Goal: Transaction & Acquisition: Purchase product/service

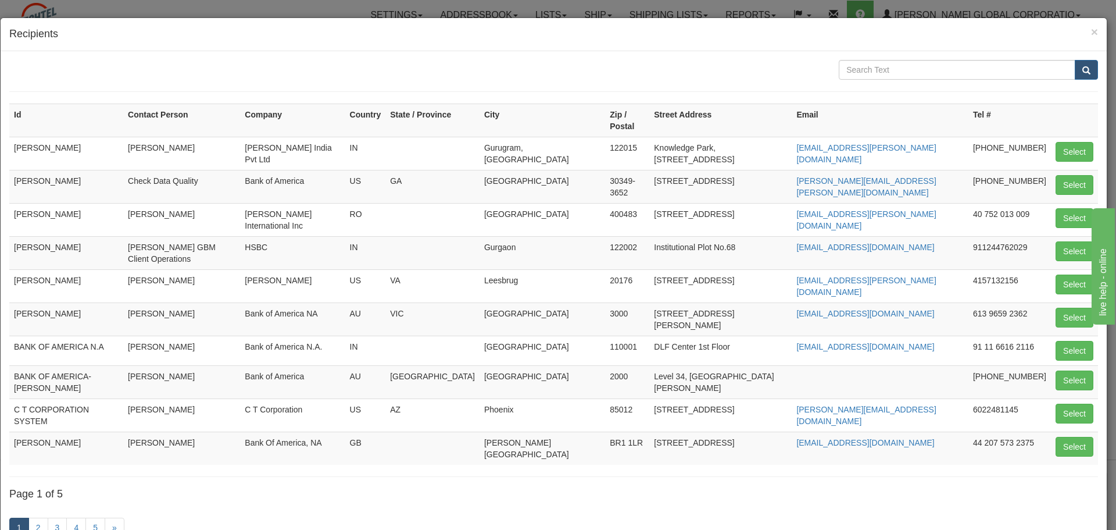
scroll to position [58, 0]
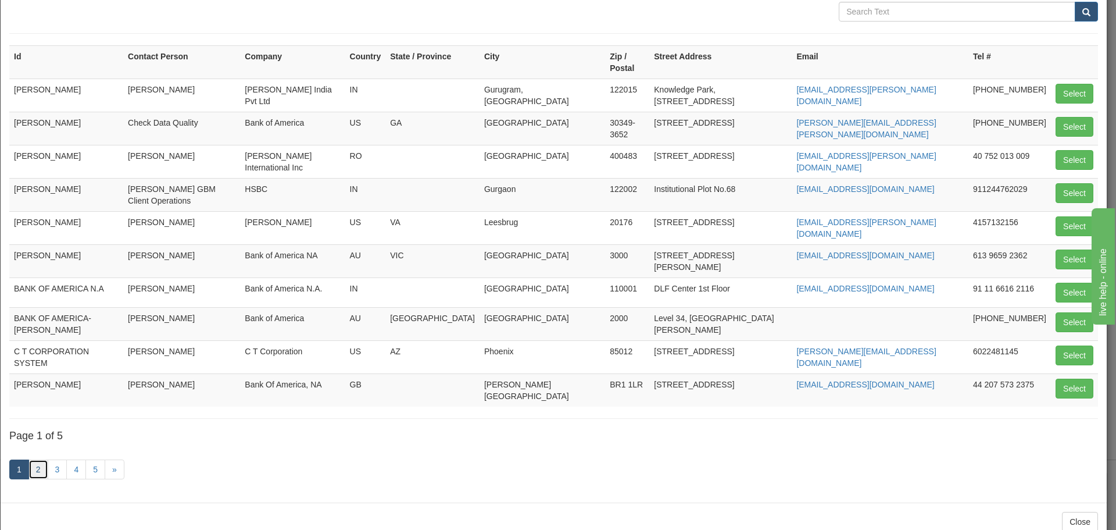
click at [40, 459] on link "2" at bounding box center [38, 469] width 20 height 20
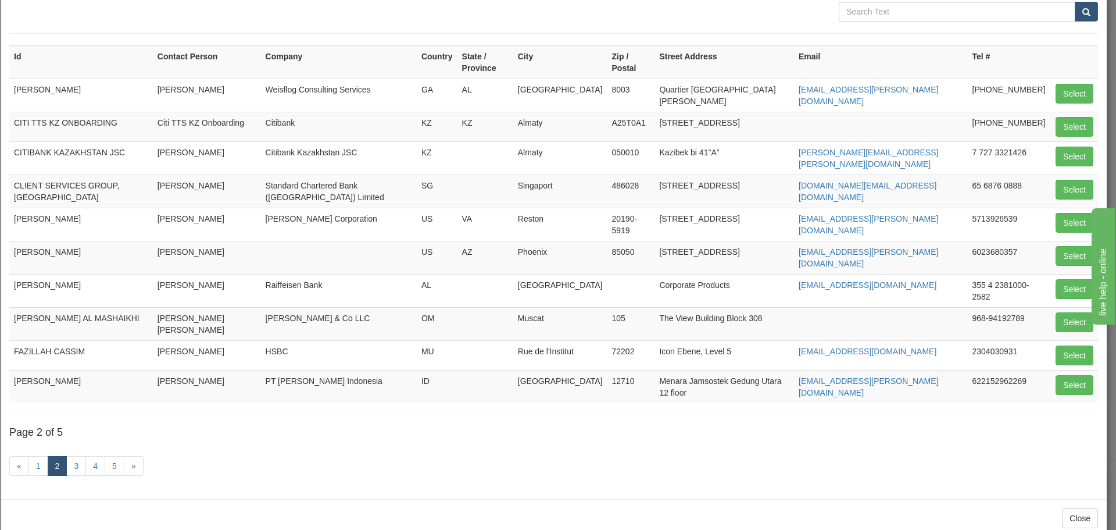
scroll to position [0, 0]
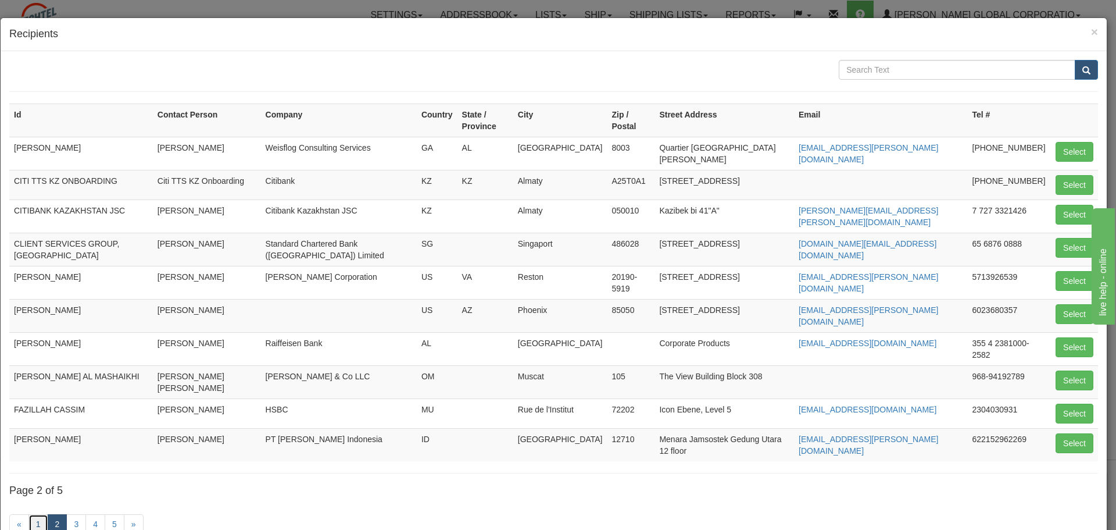
click at [38, 514] on link "1" at bounding box center [38, 524] width 20 height 20
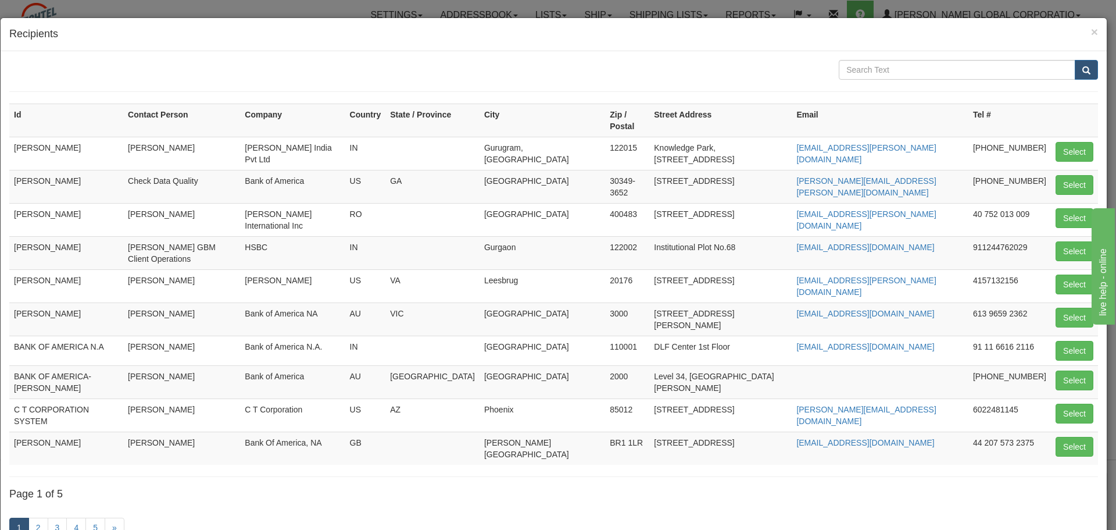
scroll to position [58, 0]
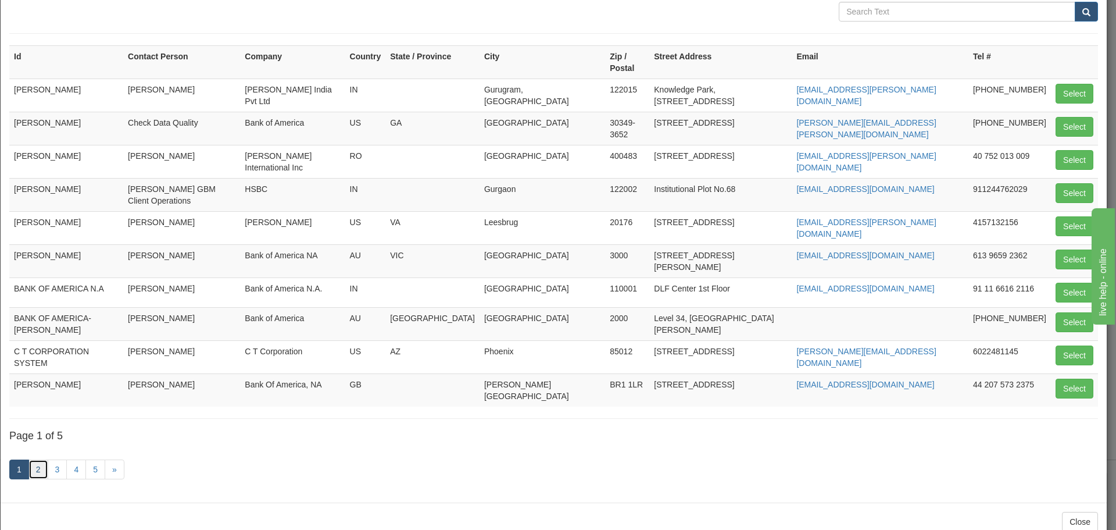
click at [40, 460] on link "2" at bounding box center [38, 469] width 20 height 20
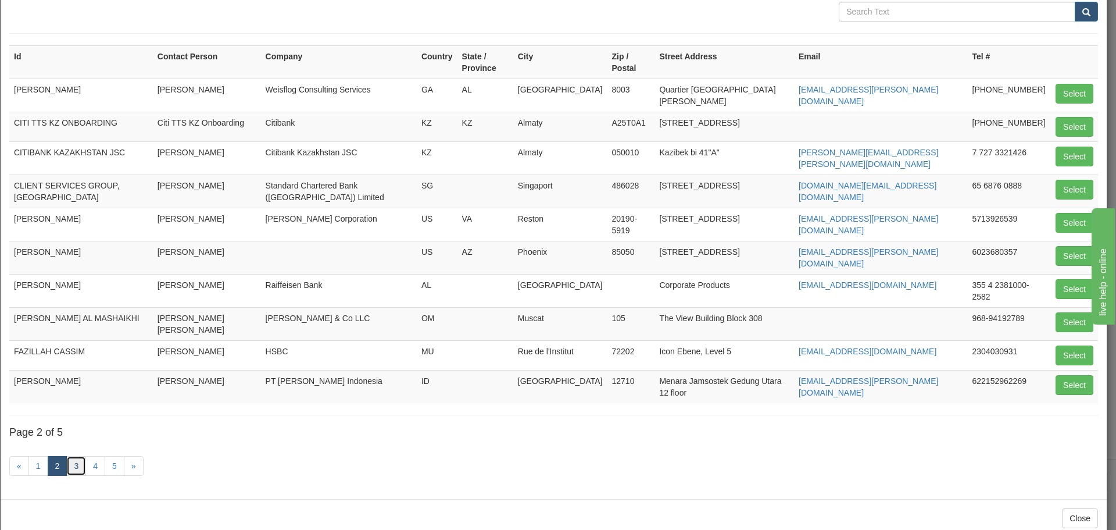
click at [72, 456] on link "3" at bounding box center [76, 466] width 20 height 20
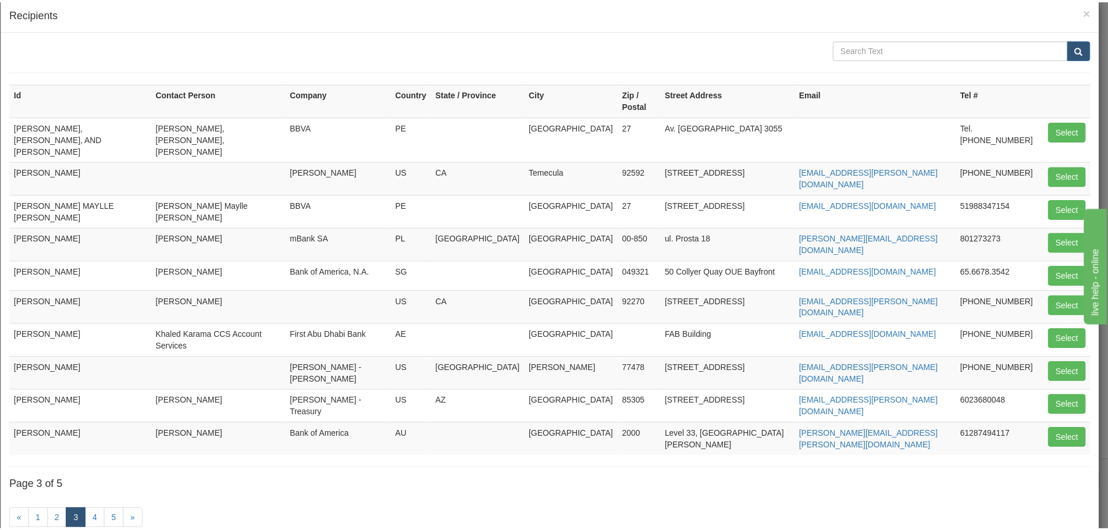
scroll to position [0, 0]
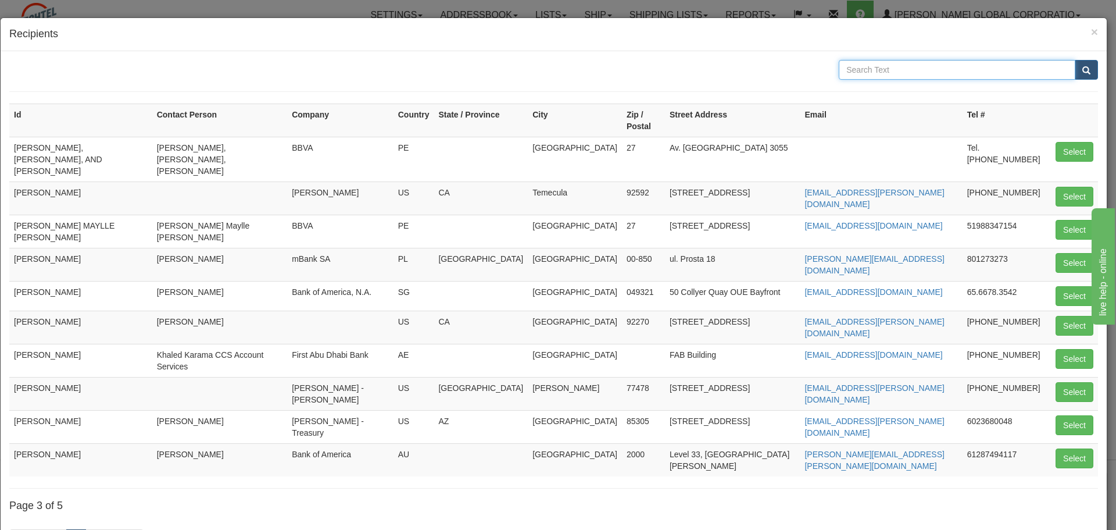
click at [939, 62] on input "text" at bounding box center [957, 70] width 237 height 20
type input "alonso"
click at [1083, 70] on span "submit" at bounding box center [1087, 71] width 8 height 8
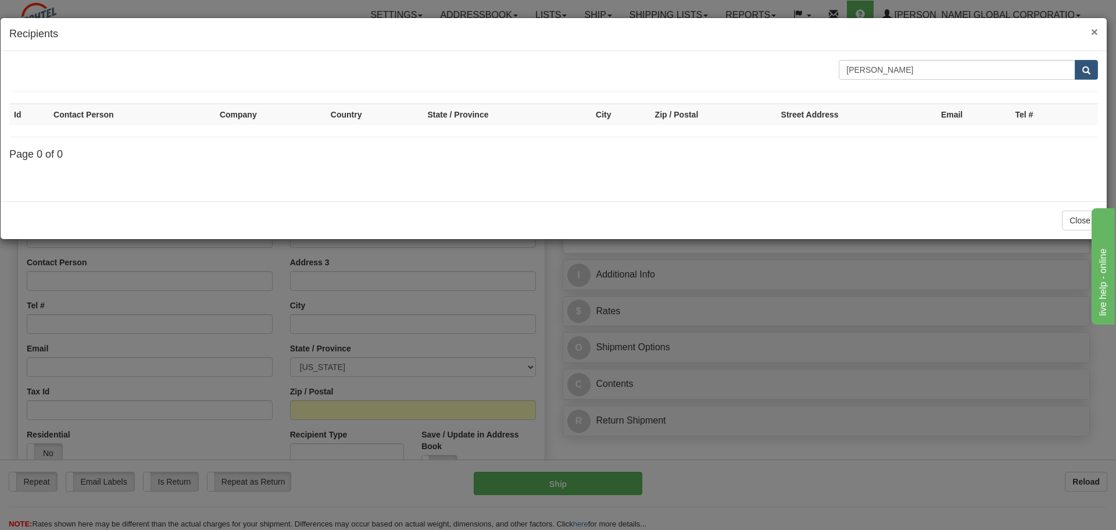
click at [1091, 32] on span "×" at bounding box center [1094, 31] width 7 height 13
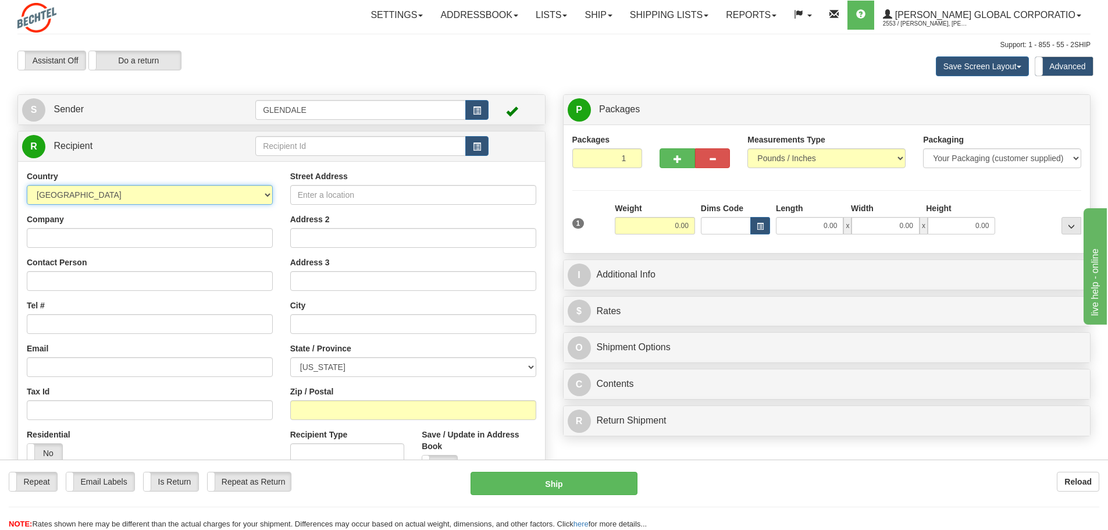
click at [245, 193] on select "AFGHANISTAN ALAND ISLANDS ALBANIA ALGERIA AMERICAN SAMOA ANDORRA ANGOLA ANGUILL…" at bounding box center [150, 195] width 246 height 20
select select "PE"
click at [27, 185] on select "AFGHANISTAN ALAND ISLANDS ALBANIA ALGERIA AMERICAN SAMOA ANDORRA ANGOLA ANGUILL…" at bounding box center [150, 195] width 246 height 20
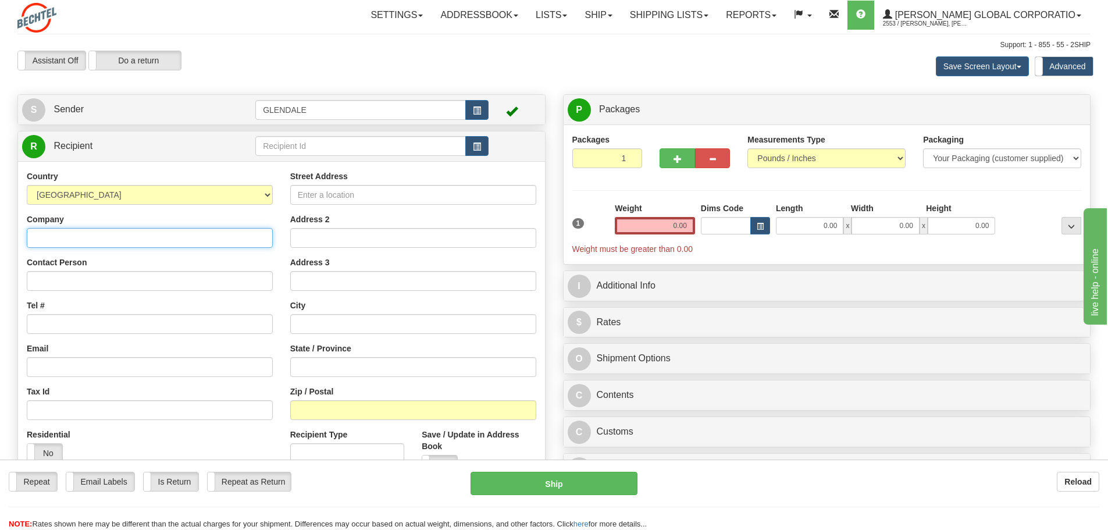
click at [109, 244] on input "Company" at bounding box center [150, 238] width 246 height 20
type input "BBVA"
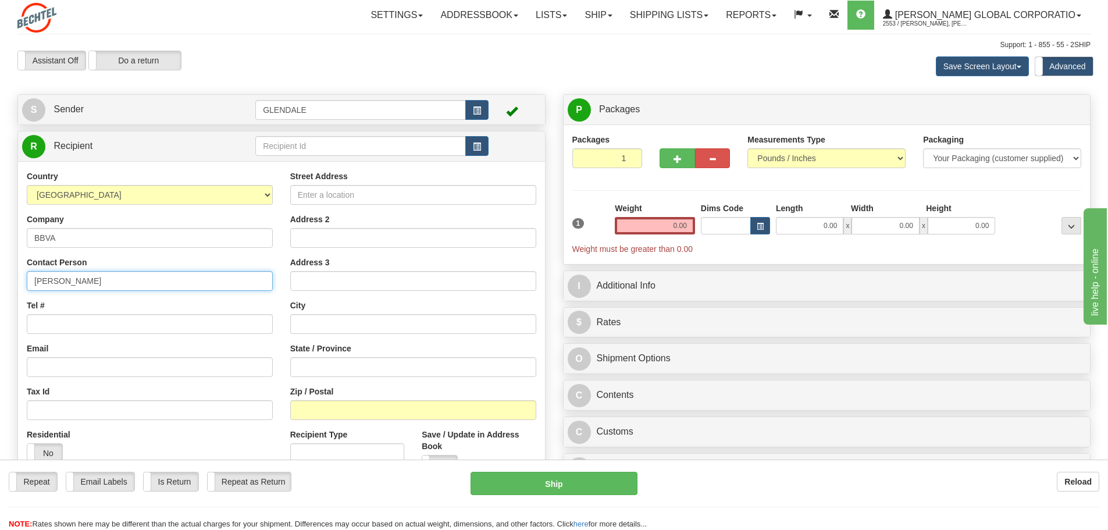
type input "ALONSO CARDENAS COSTA"
type input "51996078857"
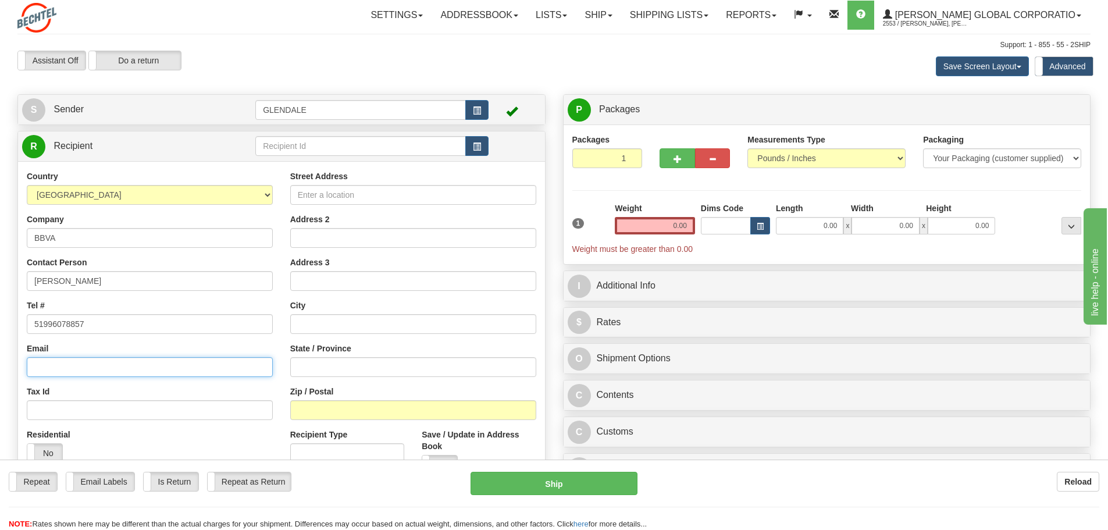
click at [47, 371] on input "Email" at bounding box center [150, 367] width 246 height 20
click at [65, 366] on input "Email" at bounding box center [150, 367] width 246 height 20
type input "ALONSO.CARDENAS@BBVA.COM"
click at [341, 196] on input "Street Address" at bounding box center [413, 195] width 246 height 20
click at [416, 195] on input "Street Address" at bounding box center [413, 195] width 246 height 20
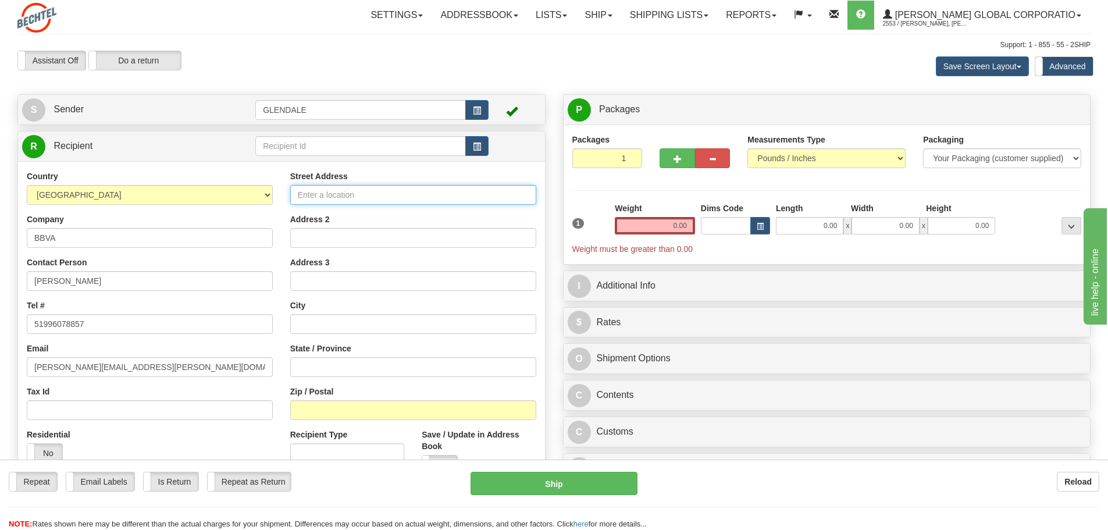
paste input "Av. República de Panamá 3055"
click at [326, 197] on input "Av. República de Panamá 3055" at bounding box center [413, 195] width 246 height 20
click at [330, 197] on input "Av. RepUblica de Panamá 3055" at bounding box center [413, 195] width 246 height 20
type input "Av. Republica de Panama 3055"
click at [302, 322] on input "text" at bounding box center [413, 324] width 246 height 20
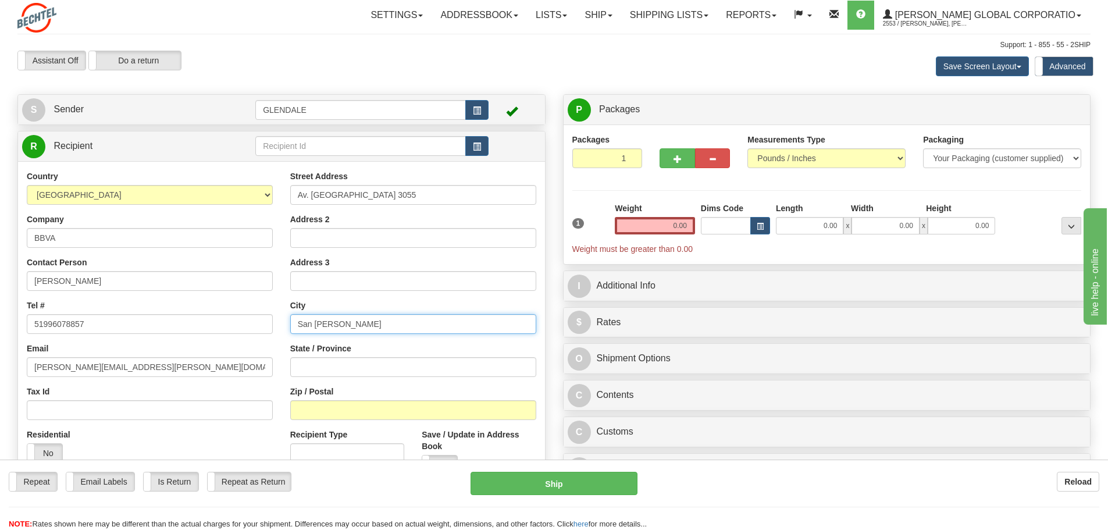
type input "San Isidro"
click at [316, 413] on input "Zip / Postal" at bounding box center [413, 410] width 246 height 20
type input "27"
click at [329, 368] on input "State / Province" at bounding box center [413, 367] width 246 height 20
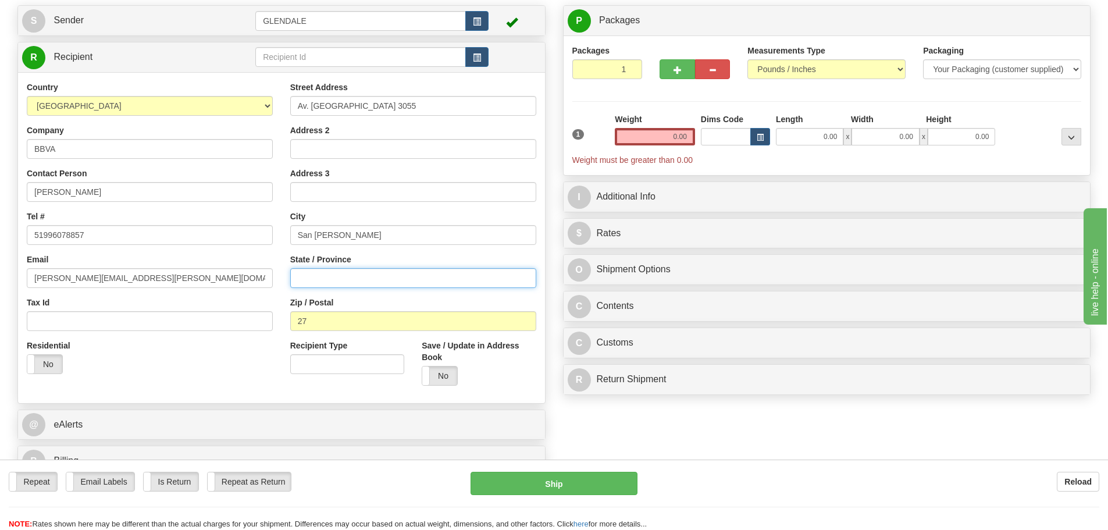
scroll to position [116, 0]
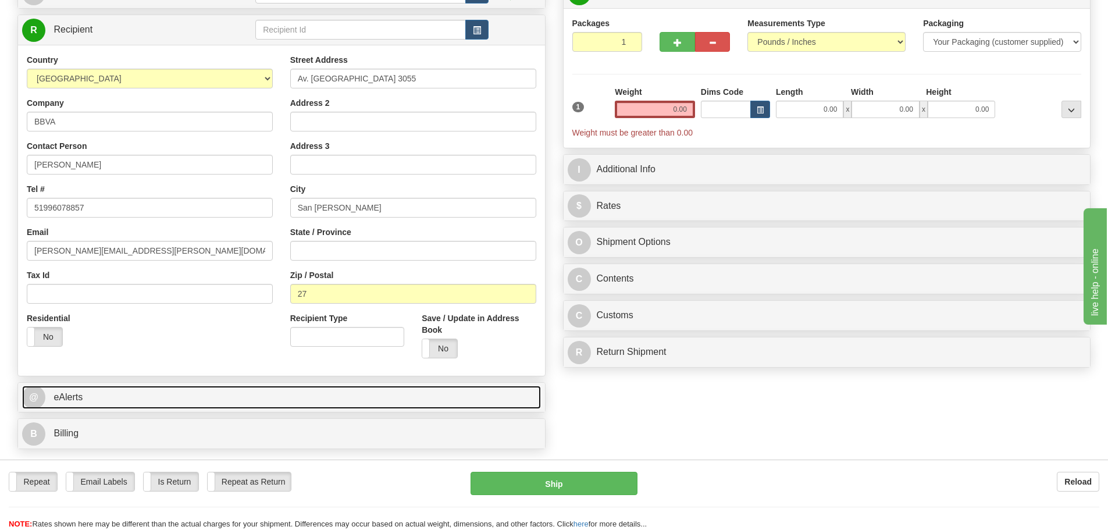
click at [162, 391] on link "@ eAlerts" at bounding box center [281, 398] width 519 height 24
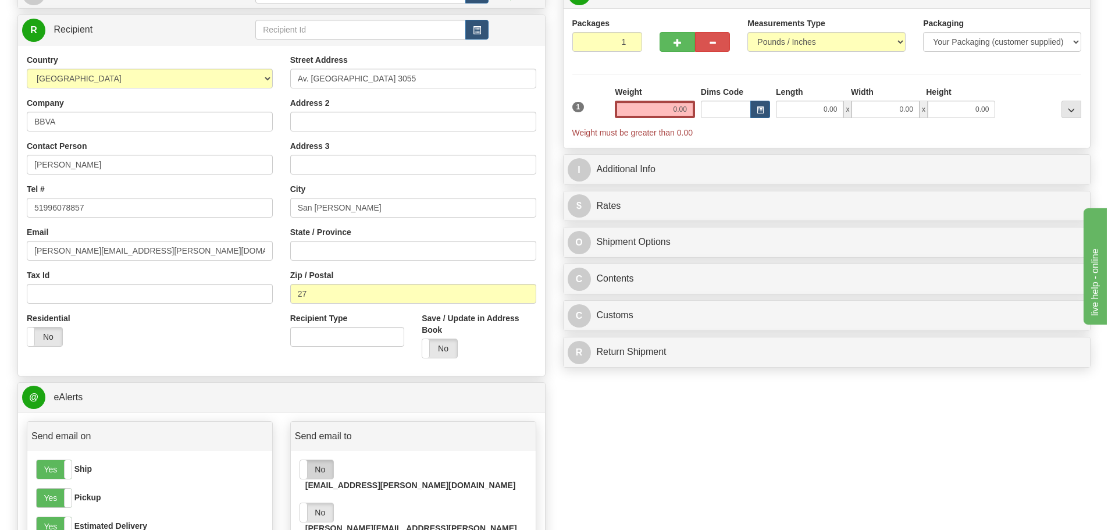
click at [325, 466] on label "No" at bounding box center [316, 469] width 33 height 19
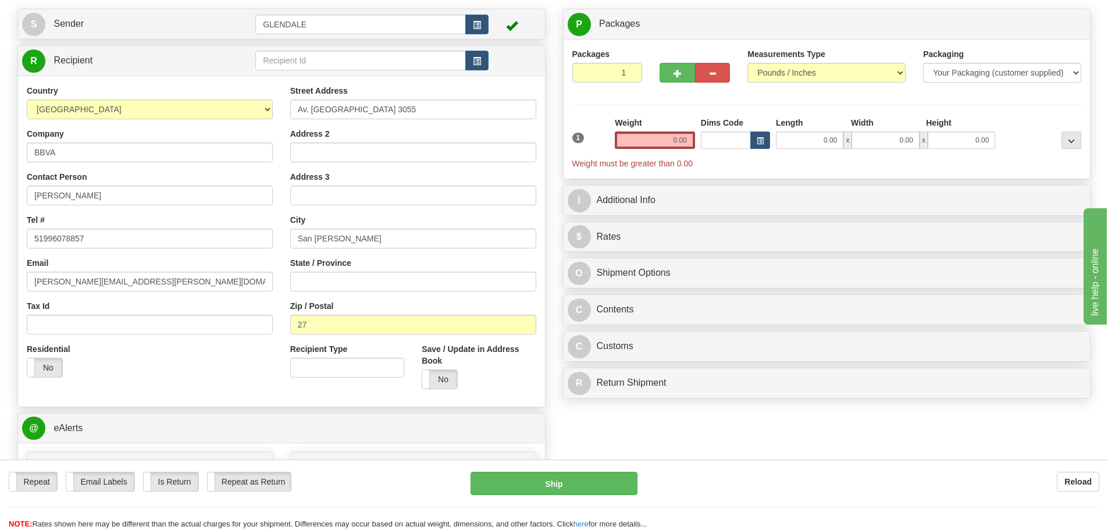
scroll to position [58, 0]
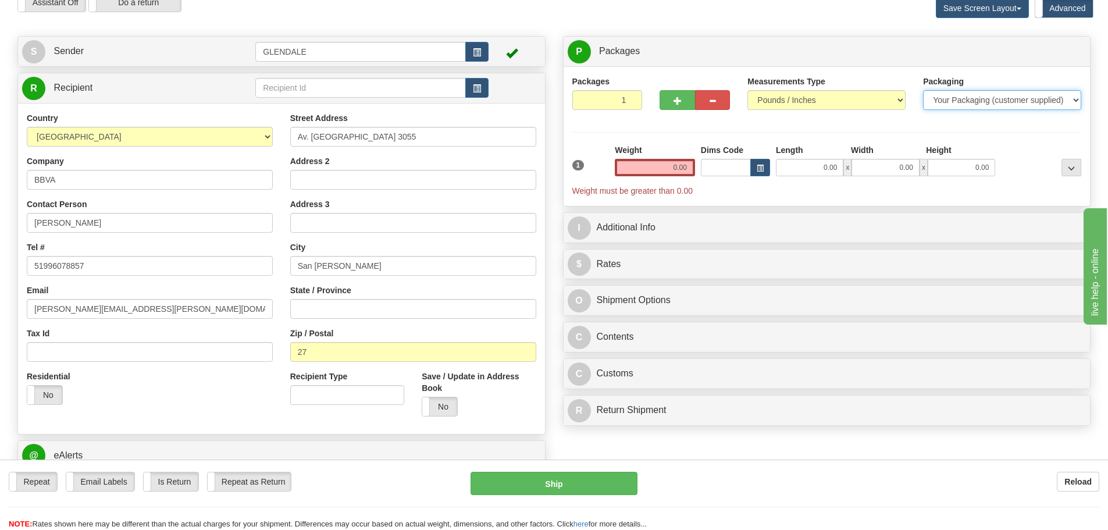
click at [979, 102] on select "Your Packaging (customer supplied) Envelope (carrier supplied) Pack (carrier su…" at bounding box center [1002, 100] width 158 height 20
select select "2"
click at [923, 90] on select "Your Packaging (customer supplied) Envelope (carrier supplied) Pack (carrier su…" at bounding box center [1002, 100] width 158 height 20
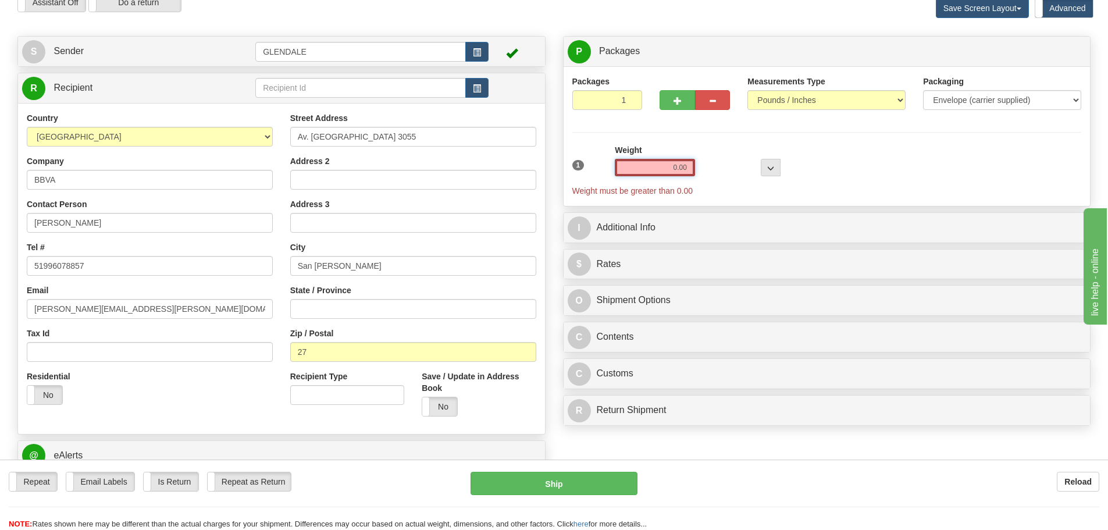
drag, startPoint x: 655, startPoint y: 167, endPoint x: 694, endPoint y: 160, distance: 39.7
click at [694, 160] on input "0.00" at bounding box center [655, 167] width 80 height 17
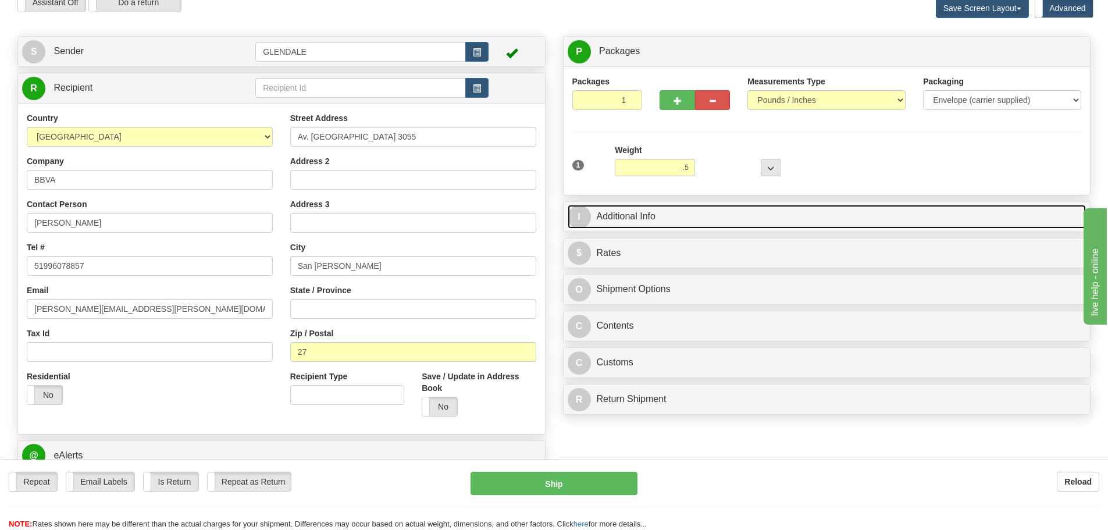
type input "0.50"
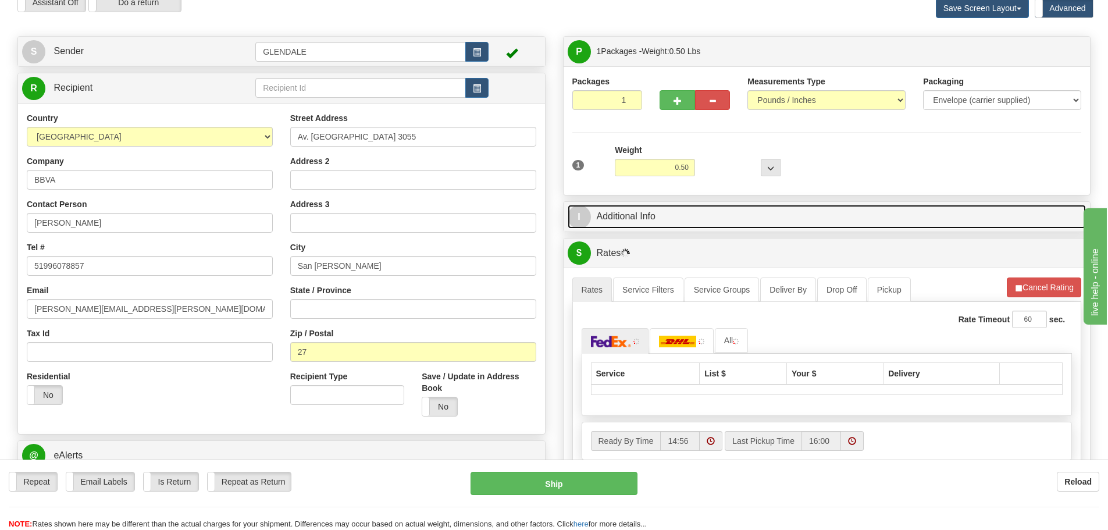
click at [678, 209] on link "I Additional Info" at bounding box center [827, 217] width 519 height 24
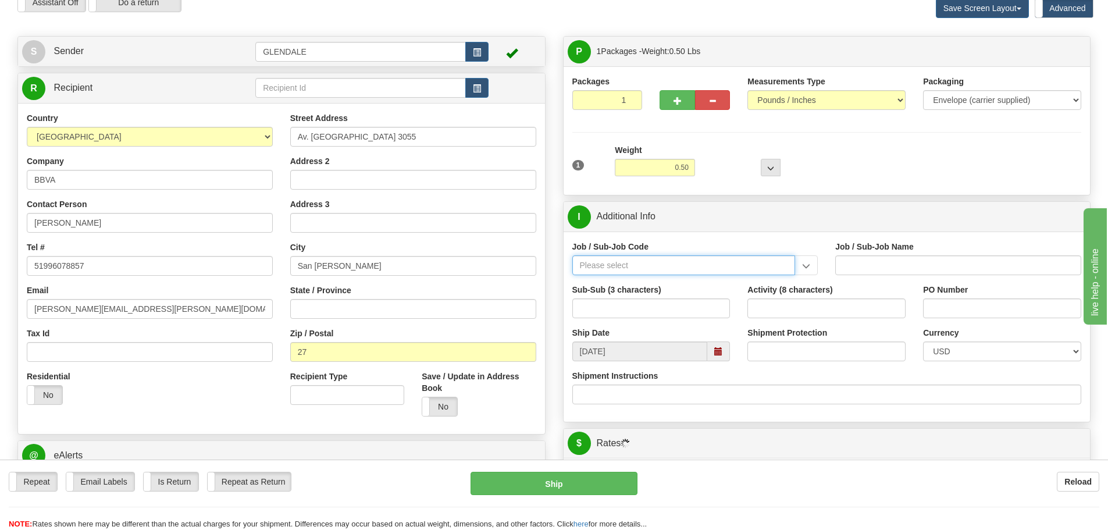
click at [662, 259] on input "Job / Sub-Job Code" at bounding box center [683, 265] width 223 height 20
click at [775, 267] on input "Job / Sub-Job Code" at bounding box center [683, 265] width 223 height 20
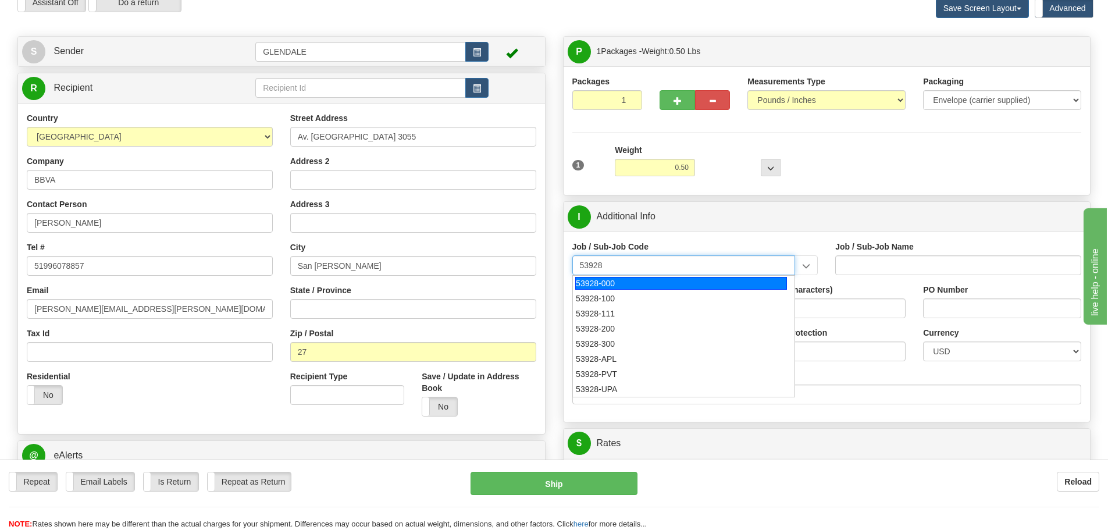
click at [689, 284] on div "53928-000" at bounding box center [681, 283] width 212 height 13
type input "53928-000"
type input "TREASURY-BCMC - TREASURY-BCMC"
type input "53928-000"
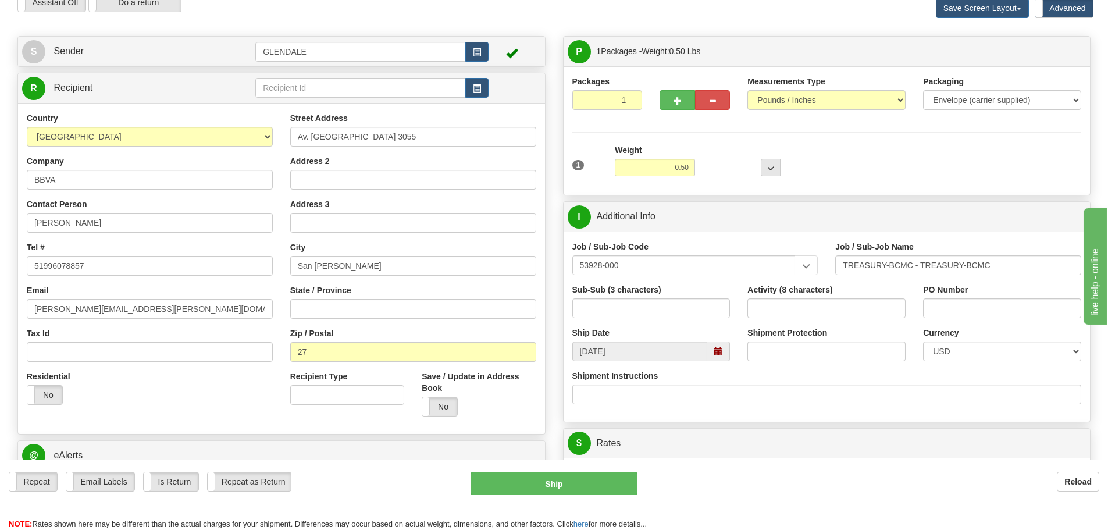
click at [722, 356] on span at bounding box center [718, 351] width 23 height 20
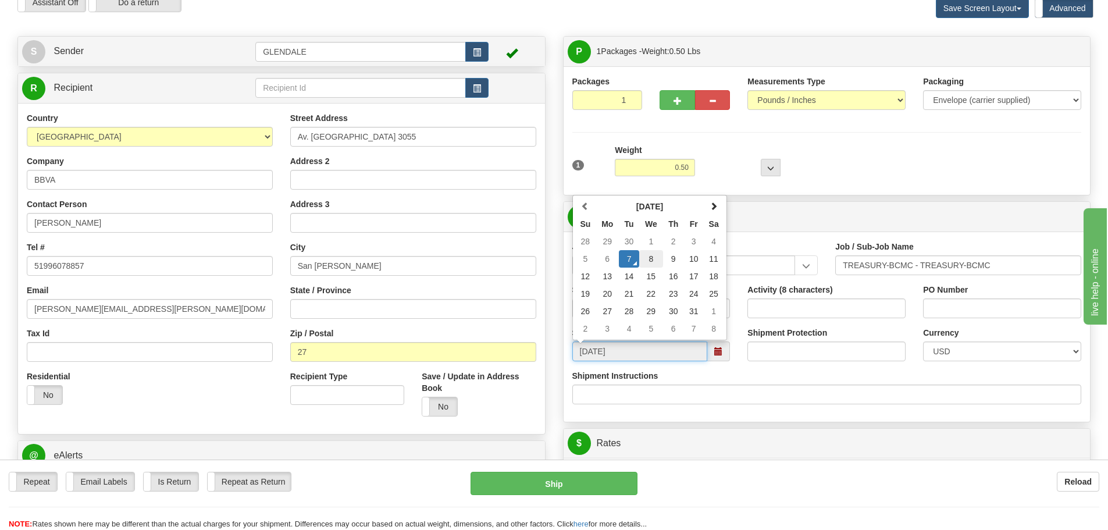
click at [654, 263] on td "8" at bounding box center [651, 258] width 24 height 17
type input "[DATE]"
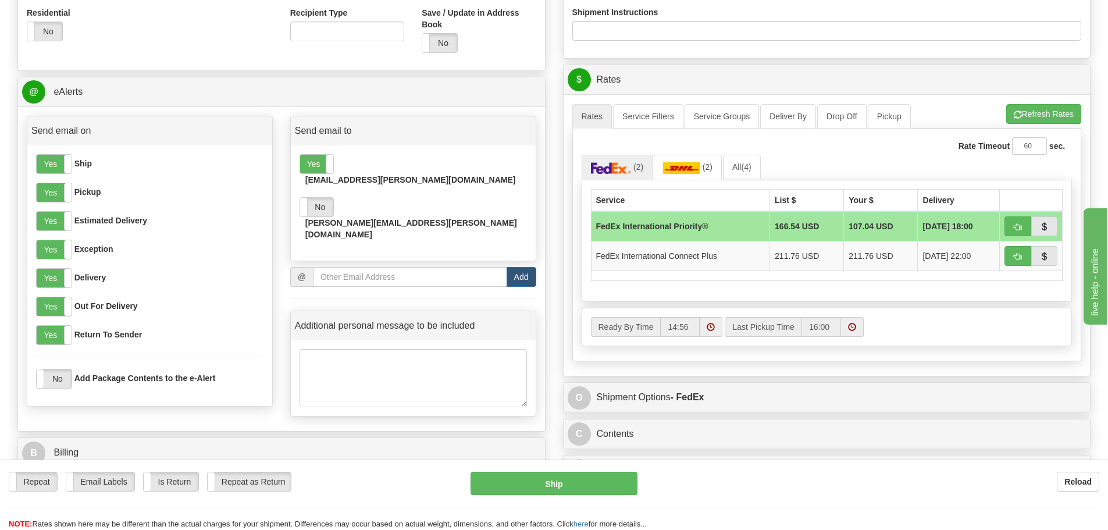
scroll to position [465, 0]
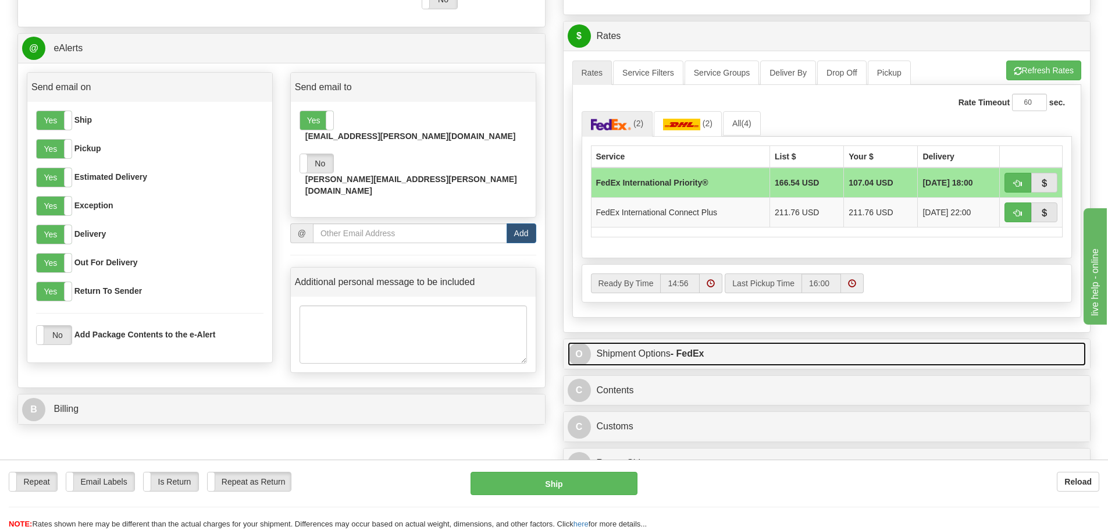
click at [633, 352] on link "O Shipment Options - FedEx" at bounding box center [827, 354] width 519 height 24
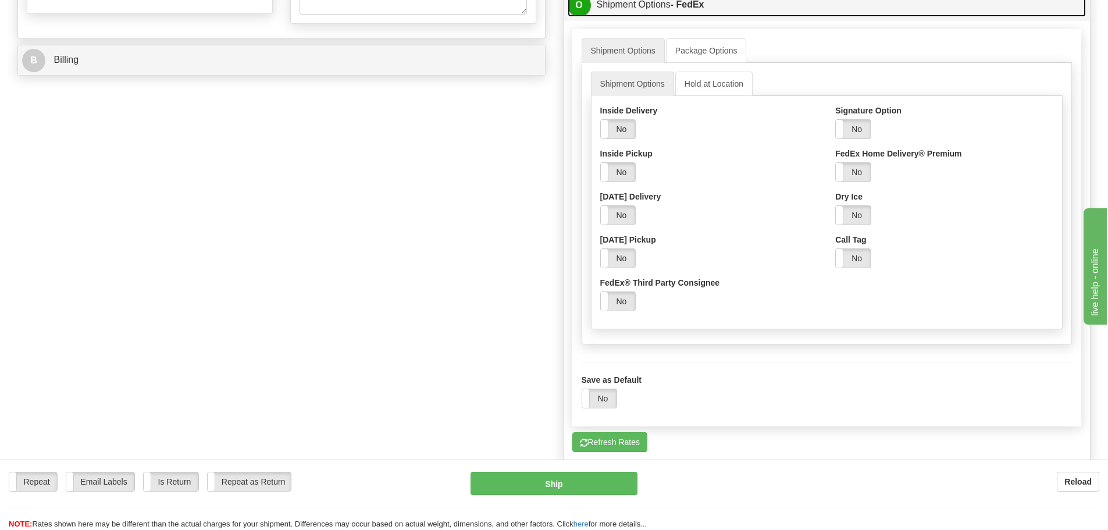
scroll to position [930, 0]
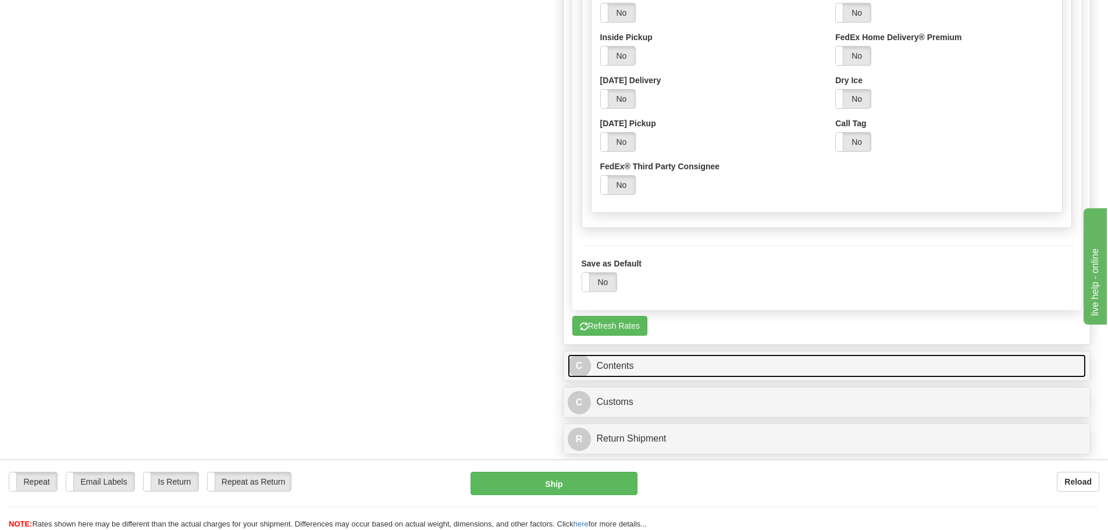
click at [627, 365] on link "C Contents" at bounding box center [827, 366] width 519 height 24
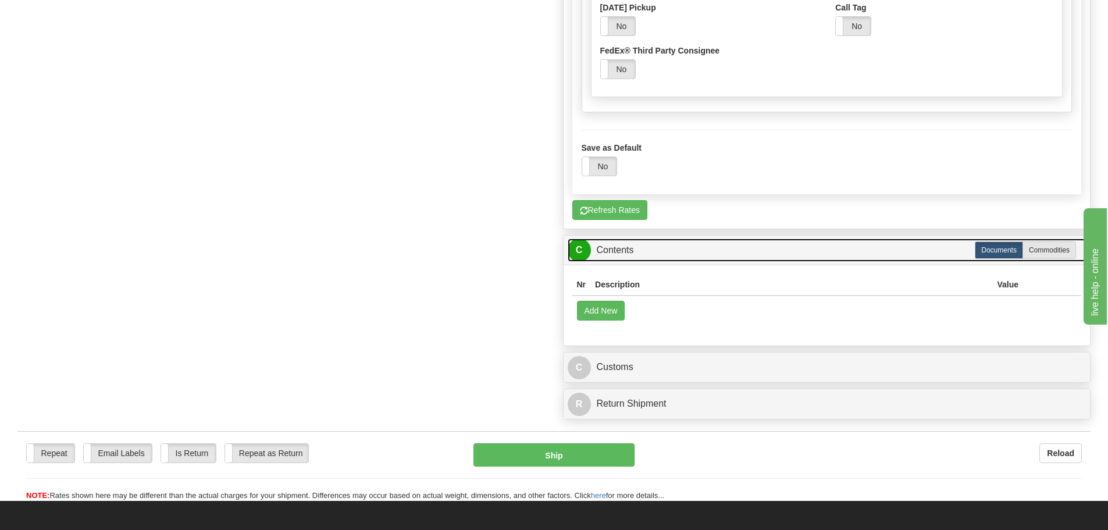
scroll to position [1047, 0]
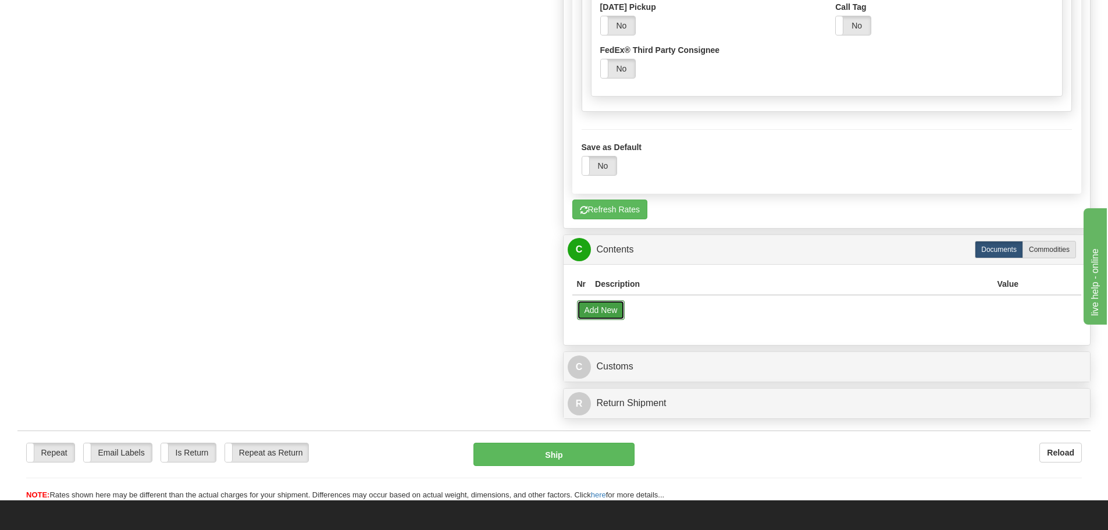
click at [587, 314] on button "Add New" at bounding box center [601, 310] width 48 height 20
select select "US"
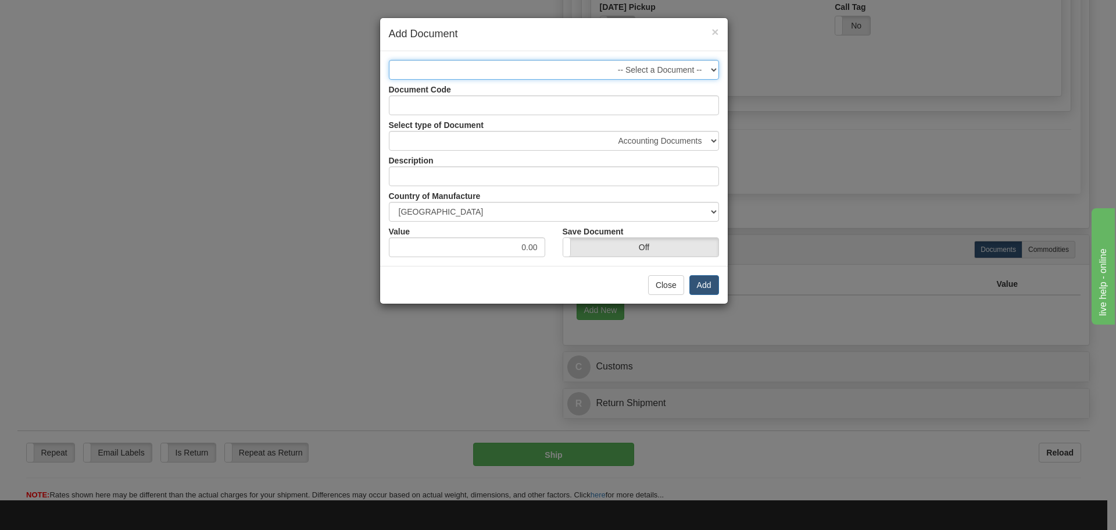
click at [632, 76] on select "-- Select a Document --" at bounding box center [554, 70] width 330 height 20
click at [389, 60] on select "-- Select a Document --" at bounding box center [554, 70] width 330 height 20
click at [679, 138] on select "Accounting Documents Analysis Reports Applications (Completed) Bank Statements …" at bounding box center [554, 141] width 330 height 20
select select "32"
click at [389, 131] on select "Accounting Documents Analysis Reports Applications (Completed) Bank Statements …" at bounding box center [554, 141] width 330 height 20
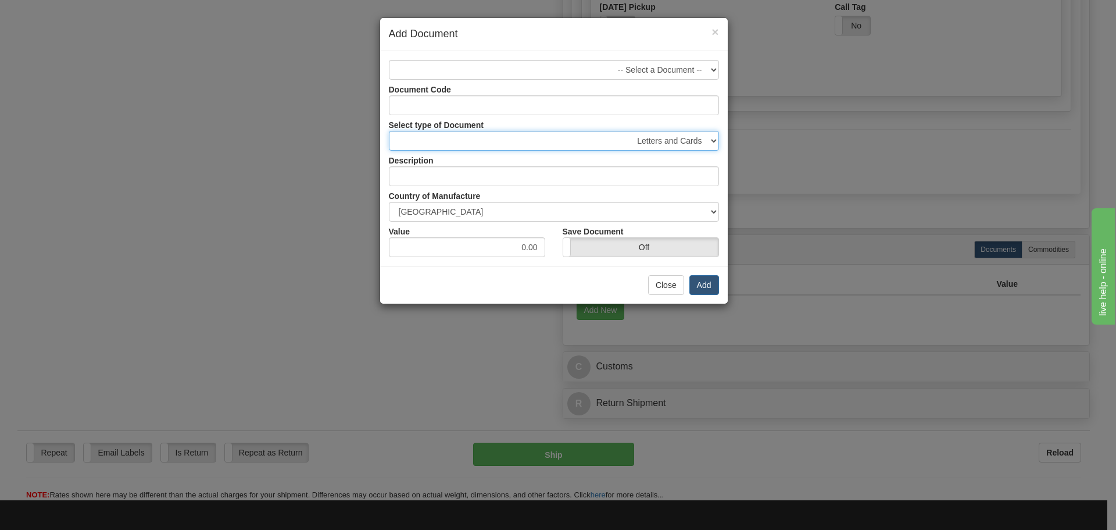
type input "Letters and Cards"
drag, startPoint x: 524, startPoint y: 242, endPoint x: 563, endPoint y: 237, distance: 39.4
click at [563, 237] on div "Value 0.00 Save Document On Off" at bounding box center [554, 239] width 348 height 35
type input "1"
click at [697, 279] on button "Add" at bounding box center [705, 285] width 30 height 20
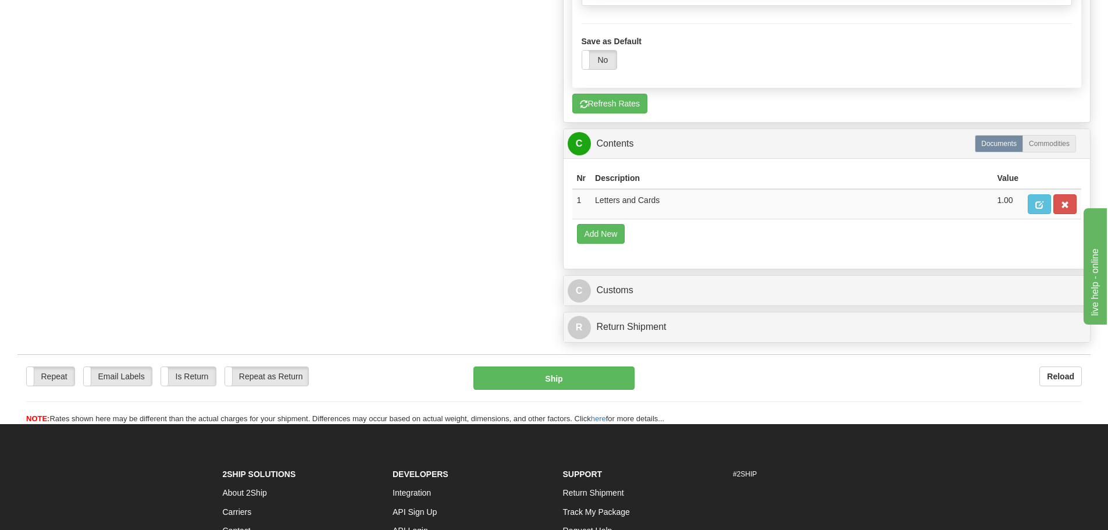
scroll to position [1163, 0]
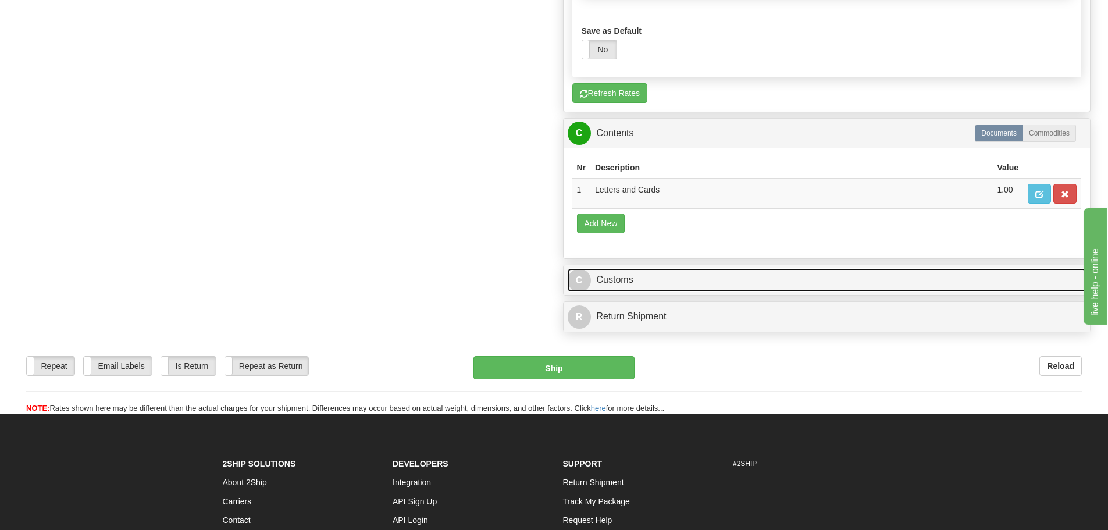
click at [585, 274] on span "C" at bounding box center [579, 280] width 23 height 23
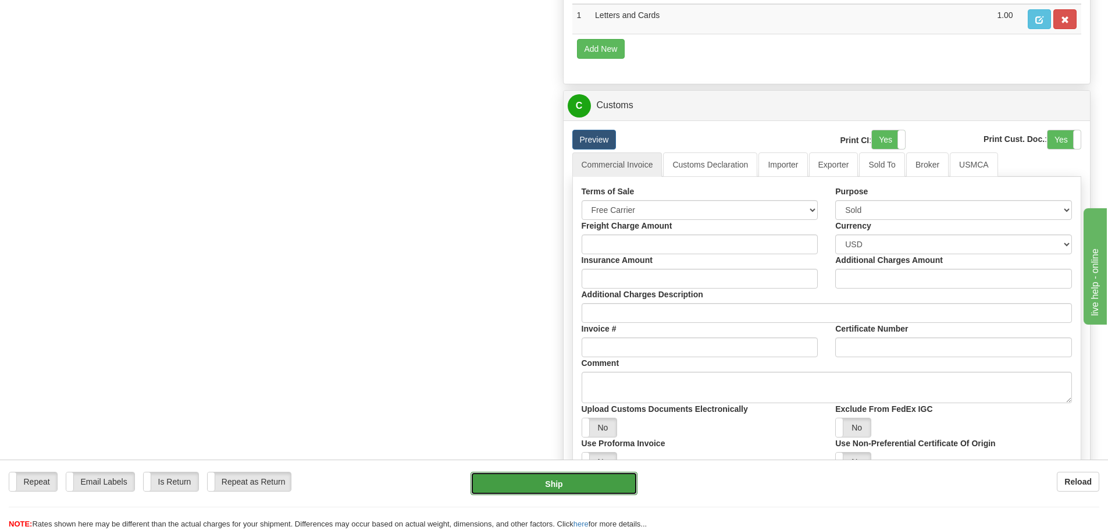
click at [565, 482] on button "Ship" at bounding box center [553, 483] width 167 height 23
type input "01"
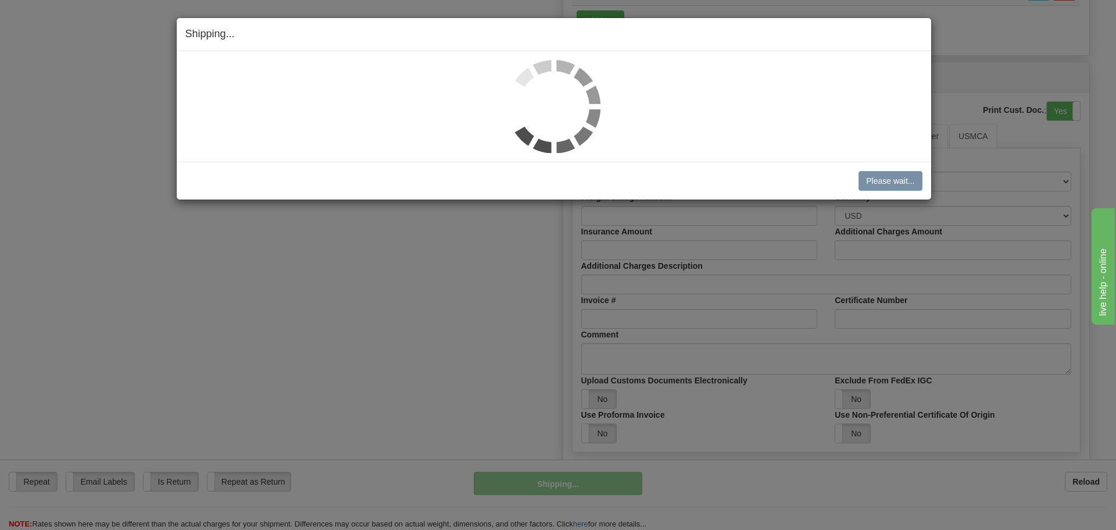
scroll to position [1056, 0]
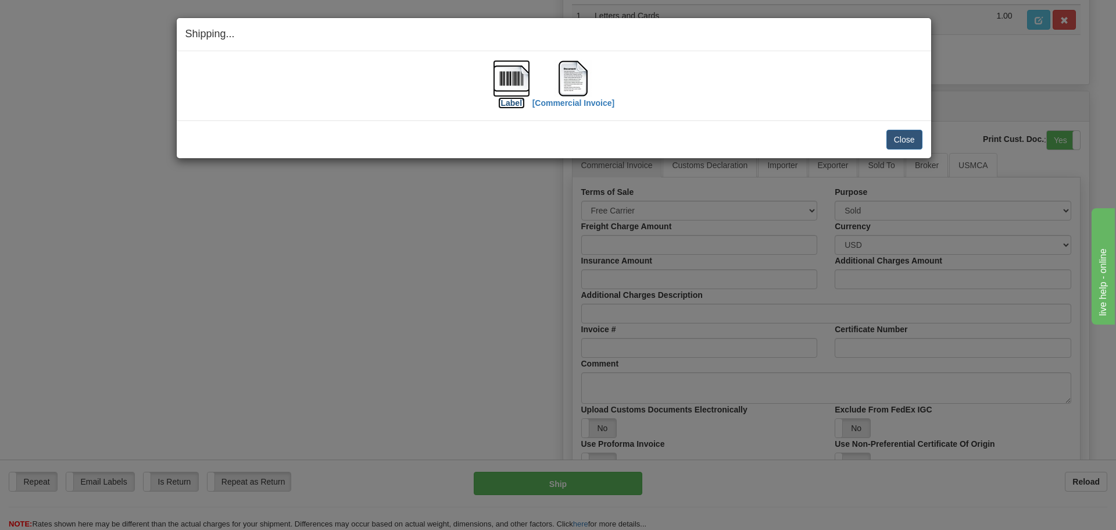
click at [518, 81] on img at bounding box center [511, 78] width 37 height 37
click at [557, 79] on img at bounding box center [573, 78] width 37 height 37
click at [898, 138] on button "Close" at bounding box center [905, 140] width 36 height 20
click at [911, 138] on button "Close" at bounding box center [905, 140] width 36 height 20
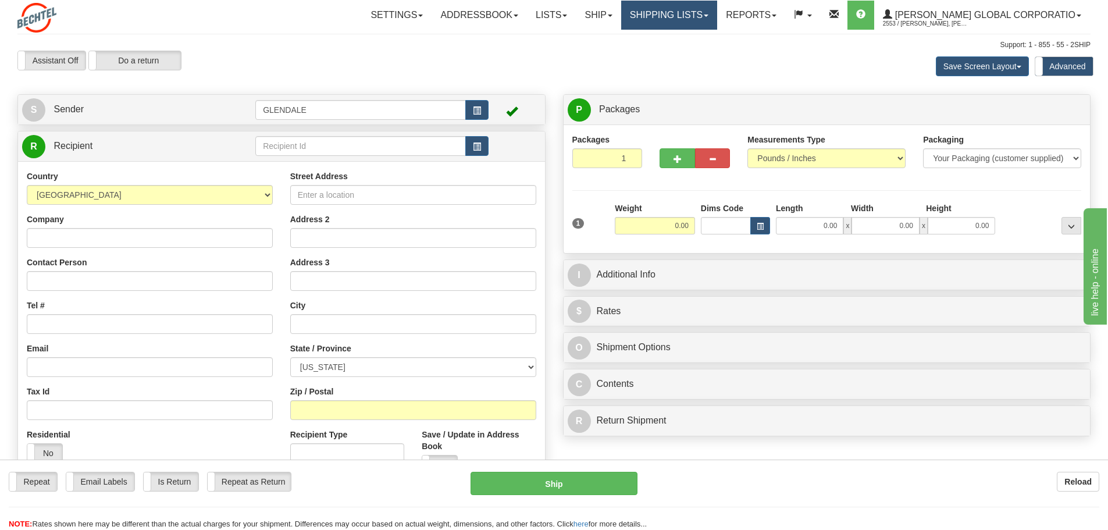
click at [682, 21] on link "Shipping lists" at bounding box center [669, 15] width 96 height 29
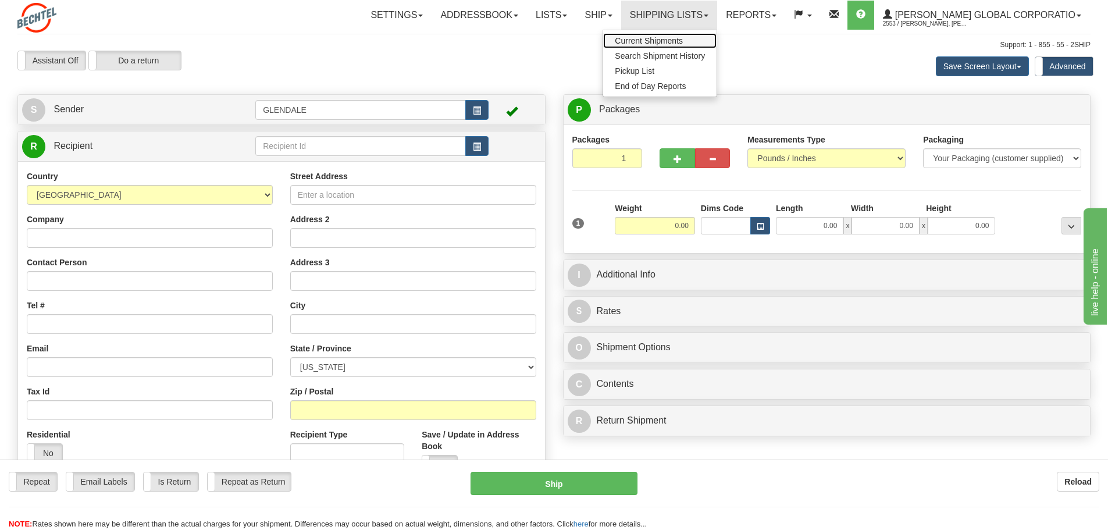
click at [678, 38] on span "Current Shipments" at bounding box center [649, 40] width 68 height 9
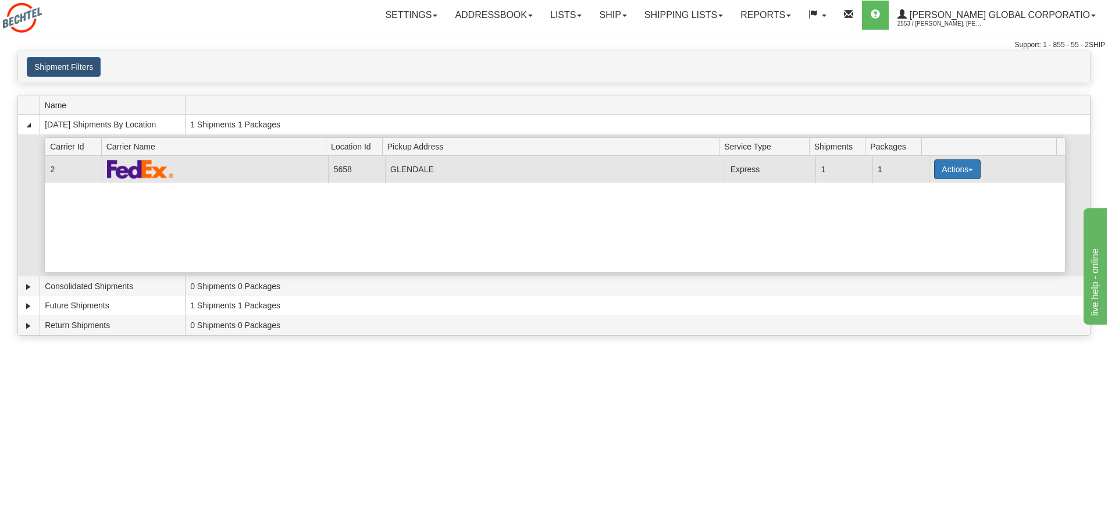
click at [940, 170] on button "Actions" at bounding box center [957, 169] width 47 height 20
click at [918, 199] on link "Pickup" at bounding box center [933, 206] width 93 height 15
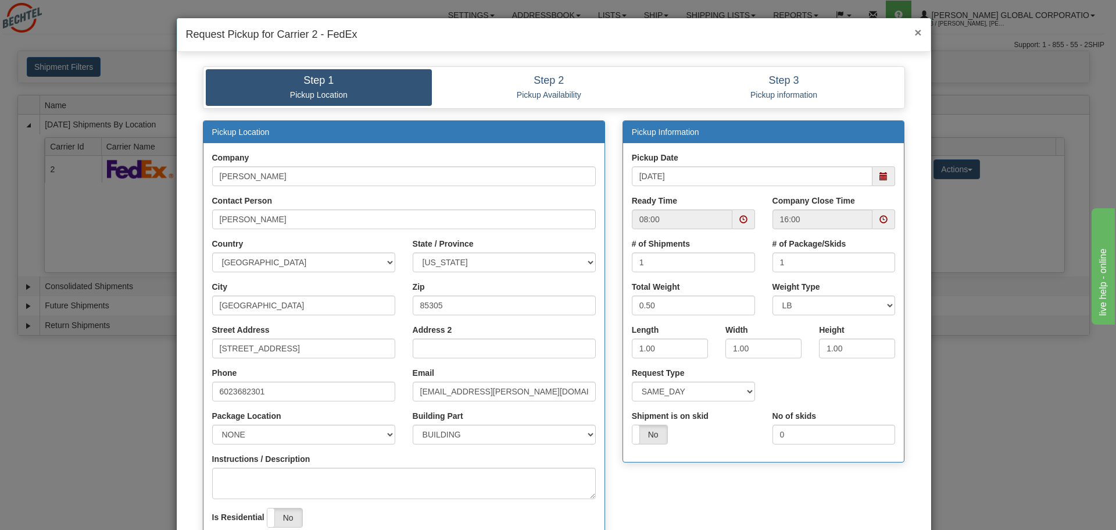
click at [915, 33] on span "×" at bounding box center [918, 32] width 7 height 13
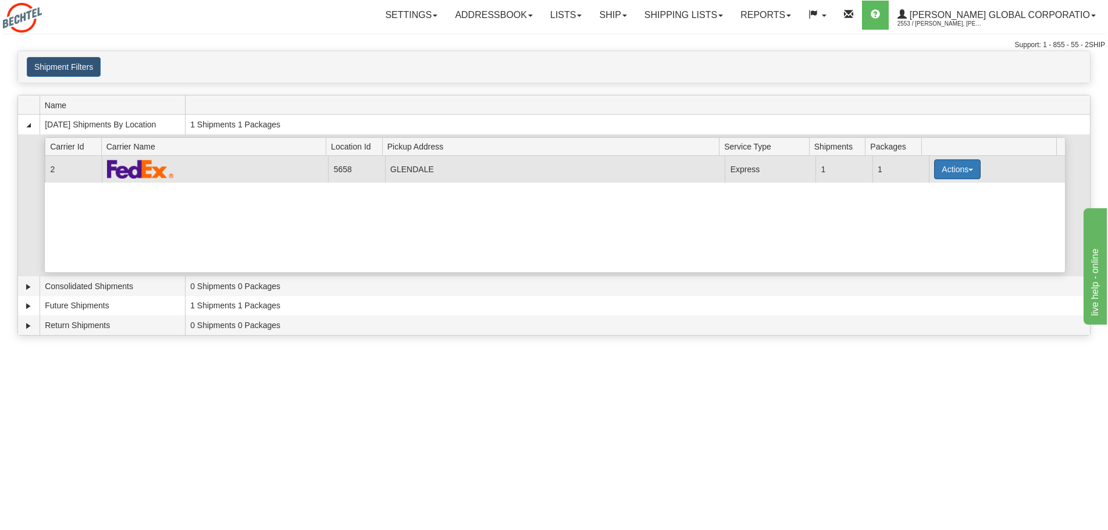
click at [937, 166] on button "Actions" at bounding box center [957, 169] width 47 height 20
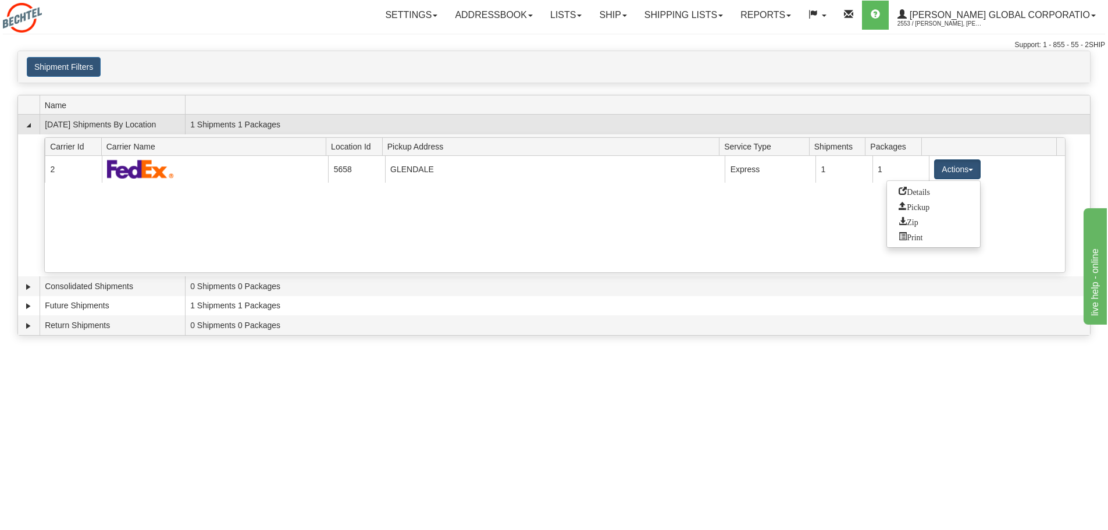
click at [444, 119] on td "1 Shipments 1 Packages" at bounding box center [637, 125] width 905 height 20
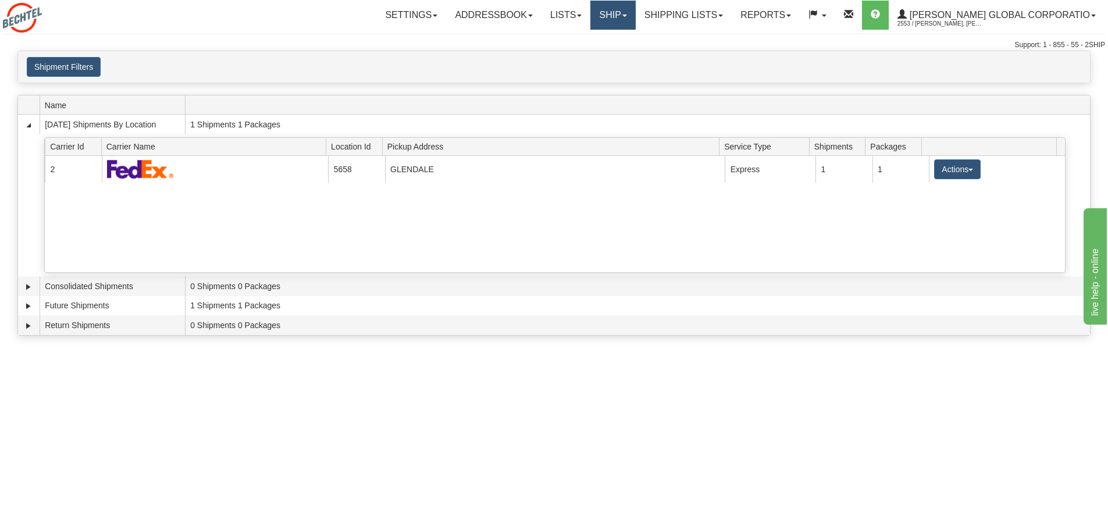
click at [635, 17] on link "Ship" at bounding box center [612, 15] width 45 height 29
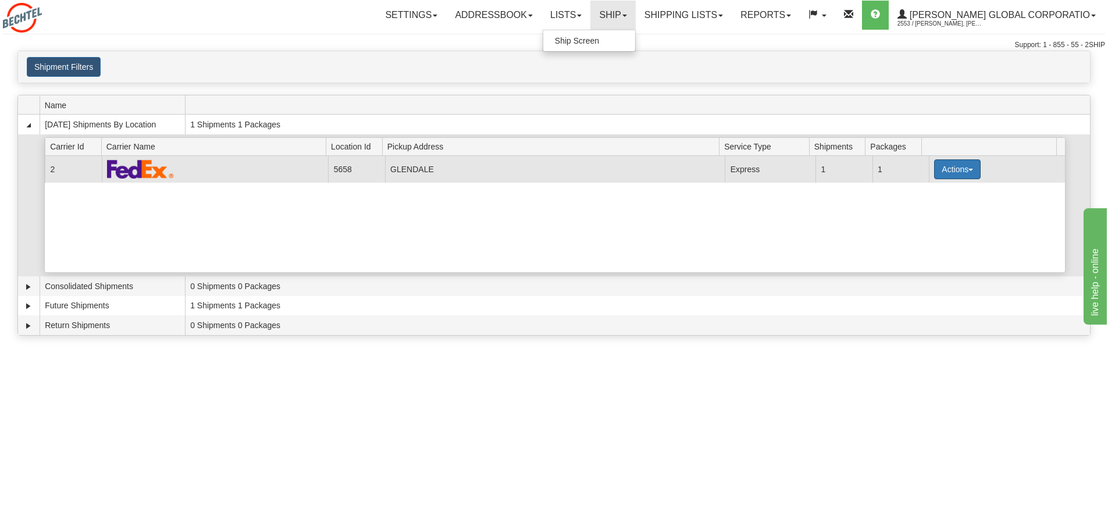
click at [969, 164] on button "Actions" at bounding box center [957, 169] width 47 height 20
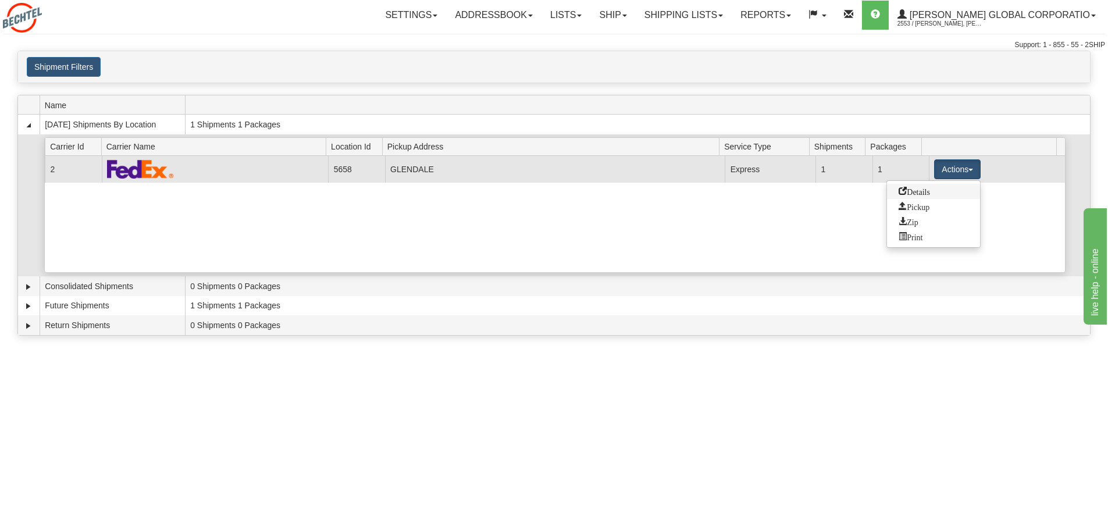
click at [926, 194] on span "Details" at bounding box center [913, 191] width 31 height 8
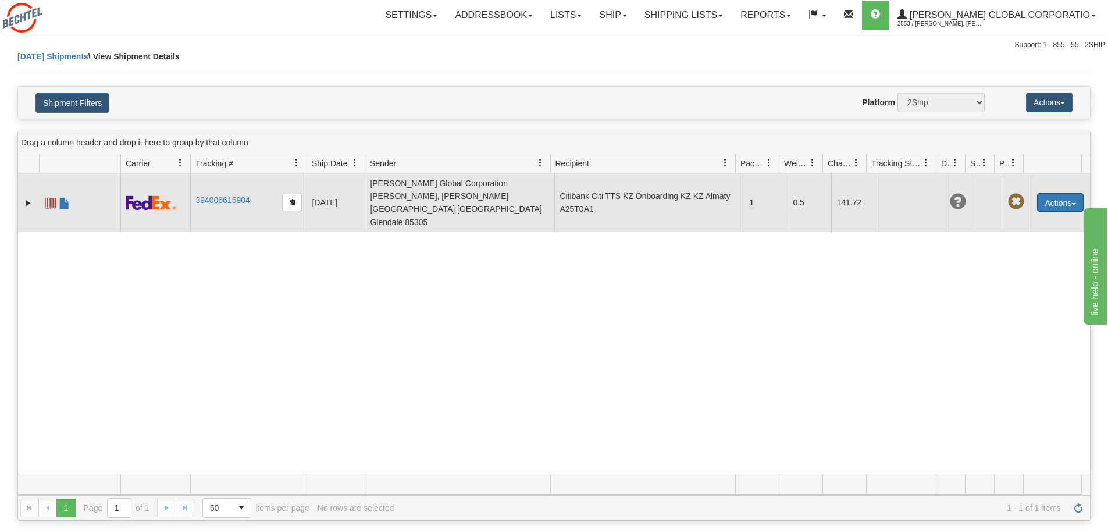
click at [1061, 193] on button "Actions" at bounding box center [1060, 202] width 47 height 19
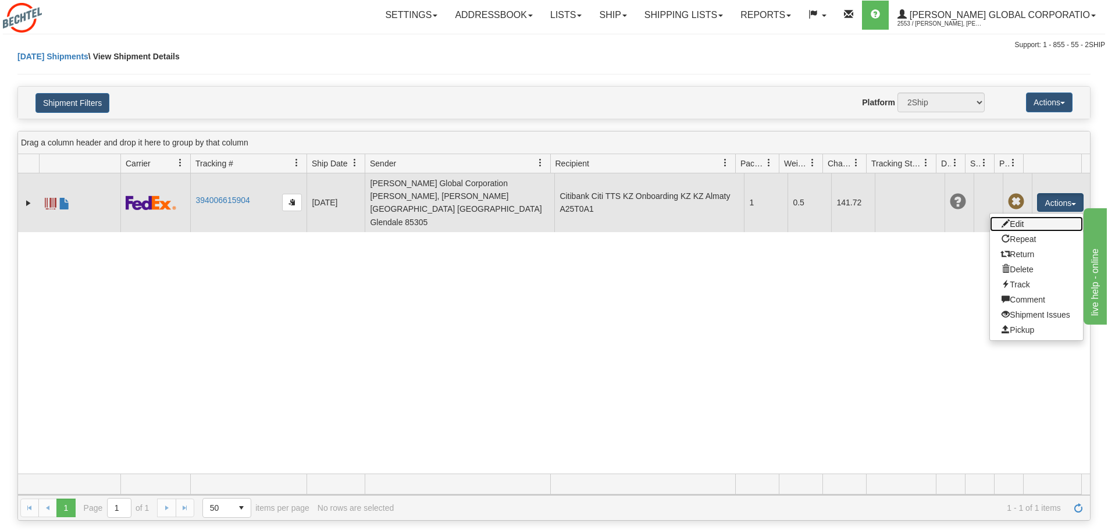
click at [1025, 216] on link "Edit" at bounding box center [1036, 223] width 93 height 15
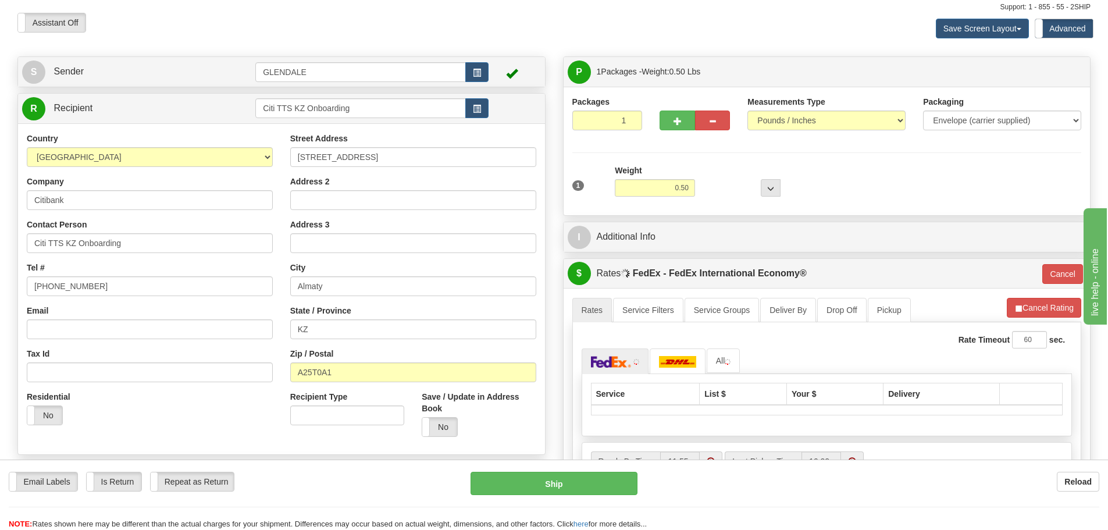
scroll to position [58, 0]
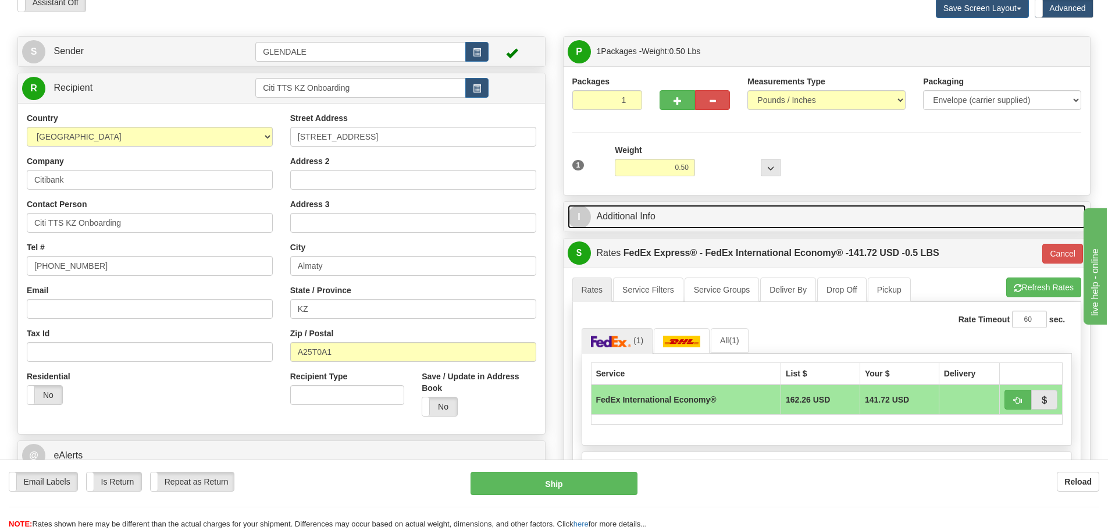
click at [641, 217] on link "I Additional Info" at bounding box center [827, 217] width 519 height 24
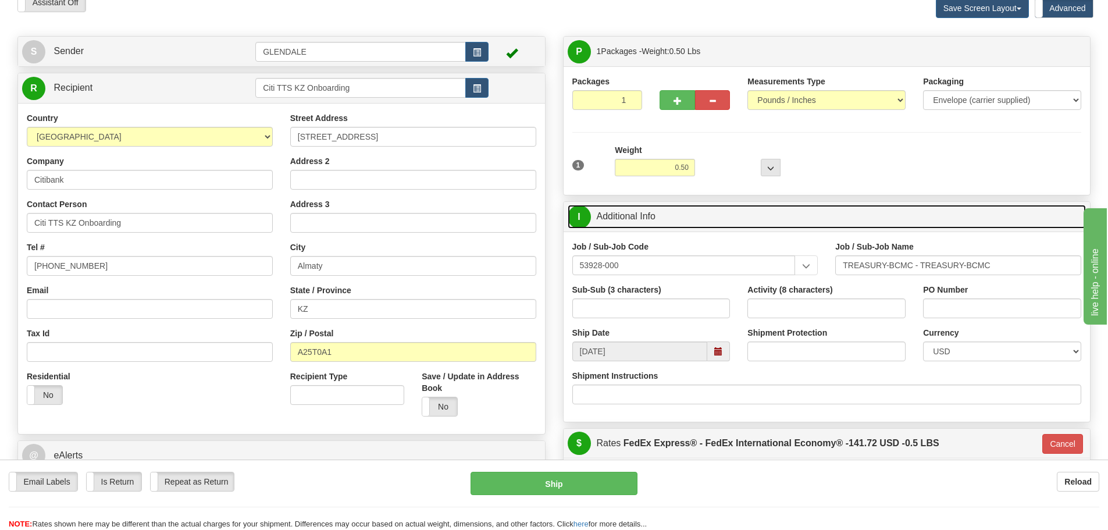
click at [717, 353] on span at bounding box center [718, 351] width 8 height 8
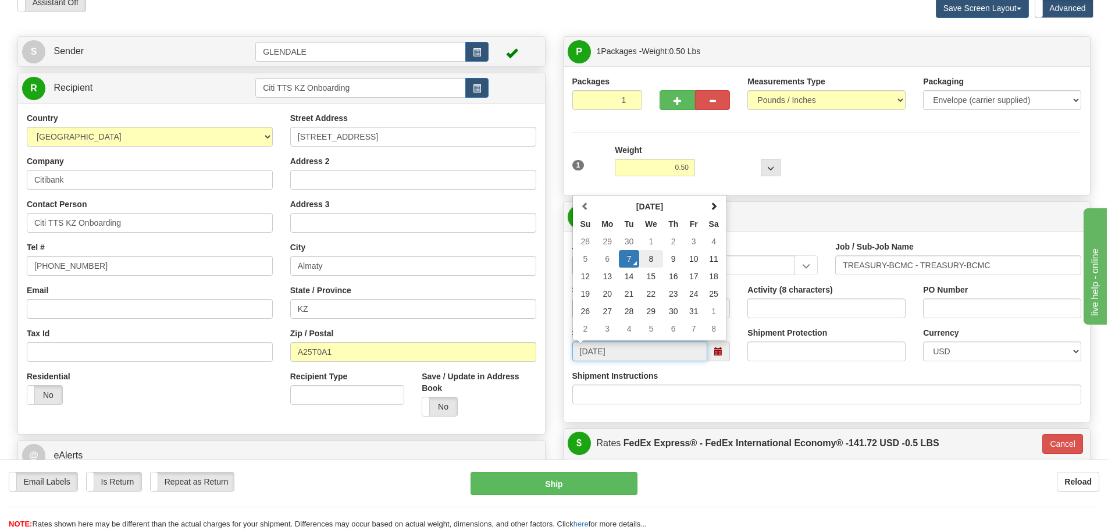
click at [654, 262] on td "8" at bounding box center [651, 258] width 24 height 17
type input "[DATE]"
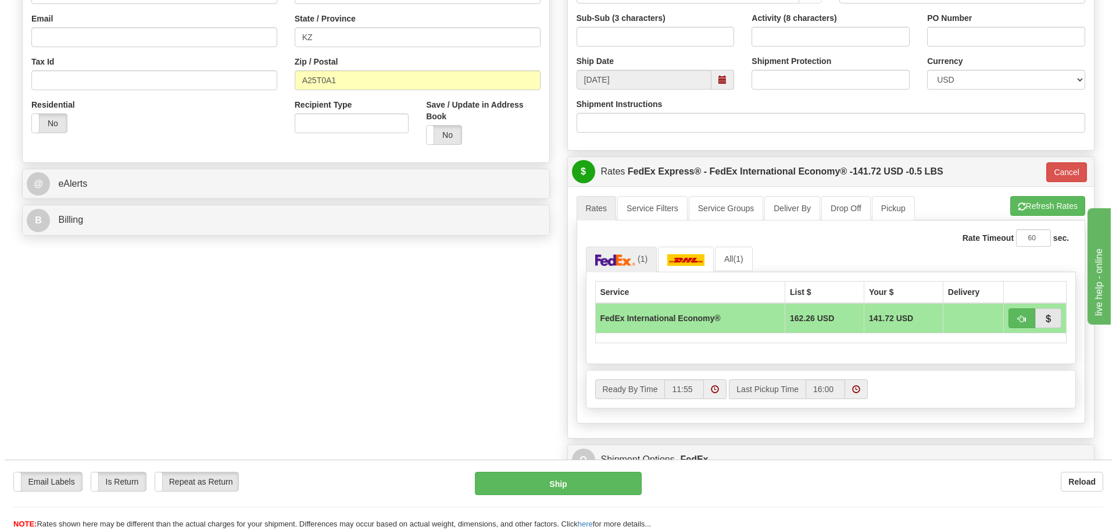
scroll to position [349, 0]
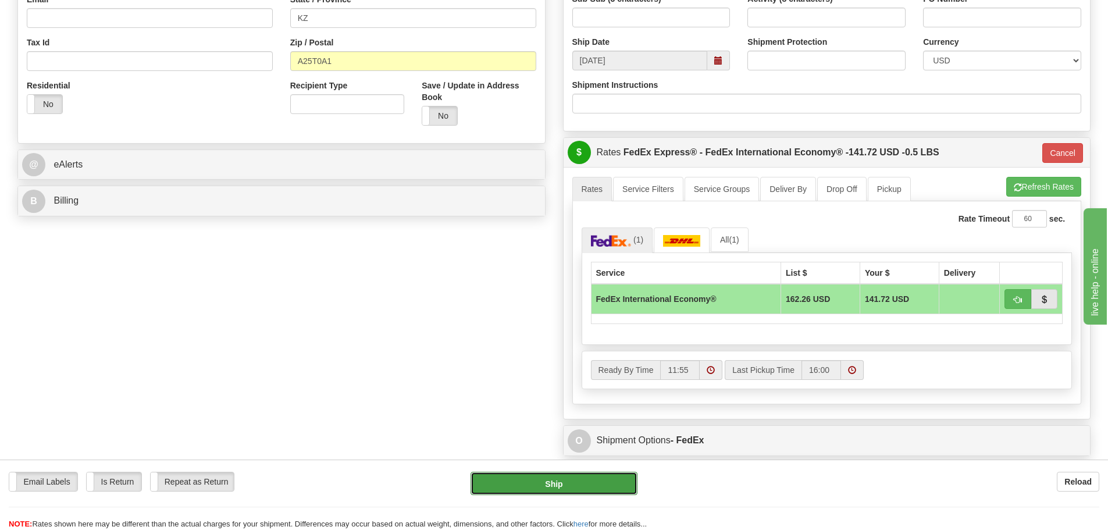
click at [586, 477] on button "Ship" at bounding box center [553, 483] width 167 height 23
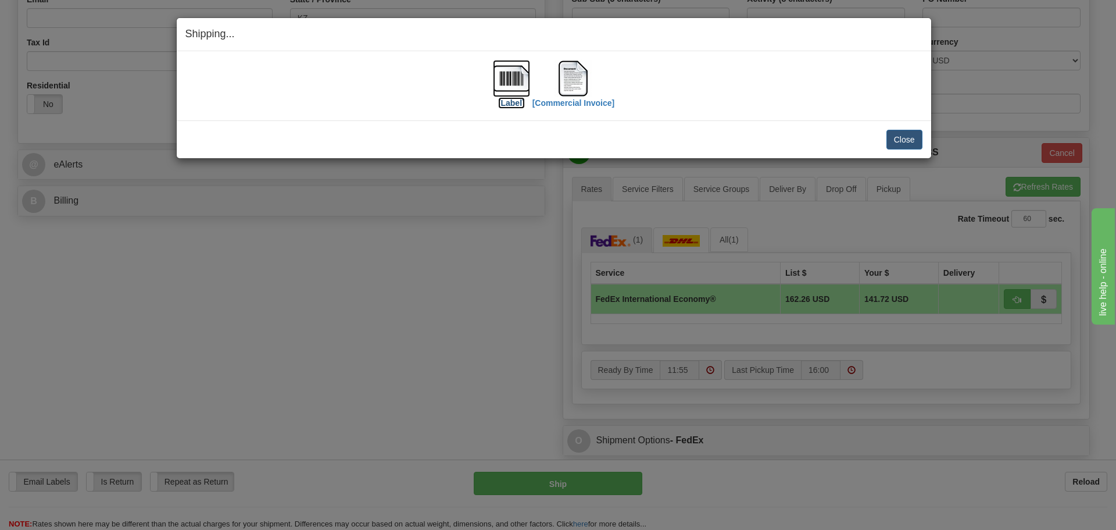
click at [502, 83] on img at bounding box center [511, 78] width 37 height 37
click at [582, 88] on img at bounding box center [573, 78] width 37 height 37
